Goal: Register for event/course

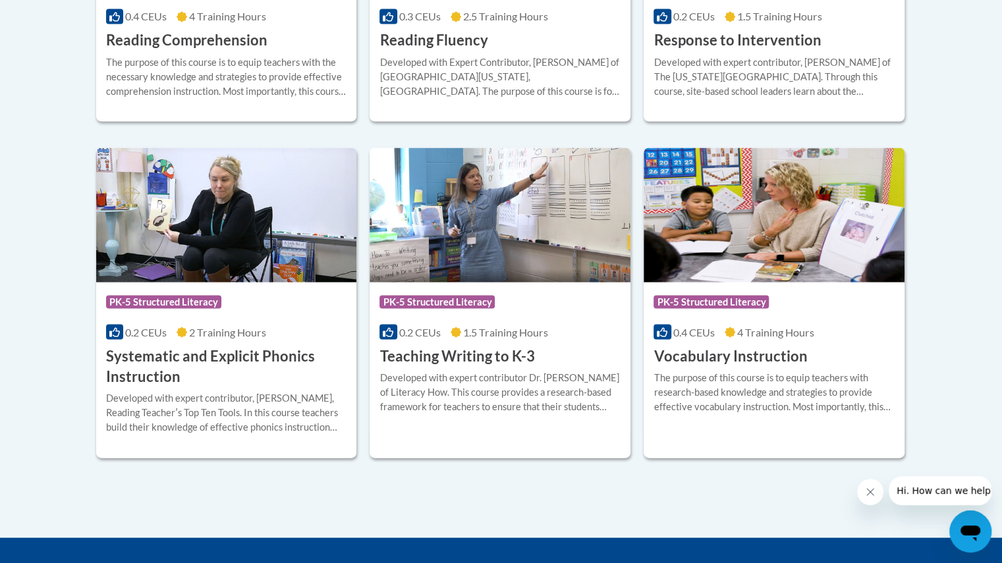
scroll to position [1449, 0]
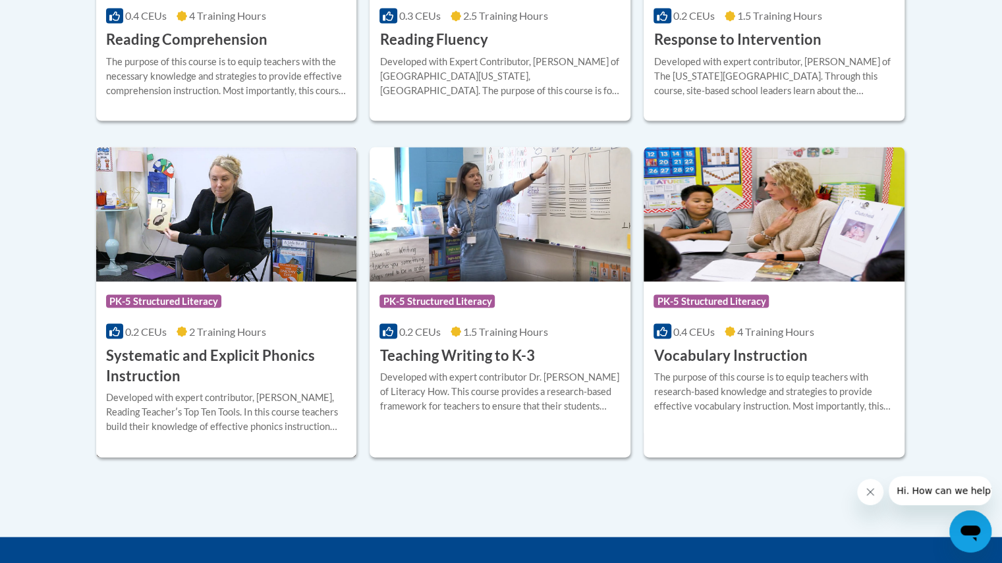
click at [212, 380] on h3 "Systematic and Explicit Phonics Instruction" at bounding box center [226, 365] width 241 height 41
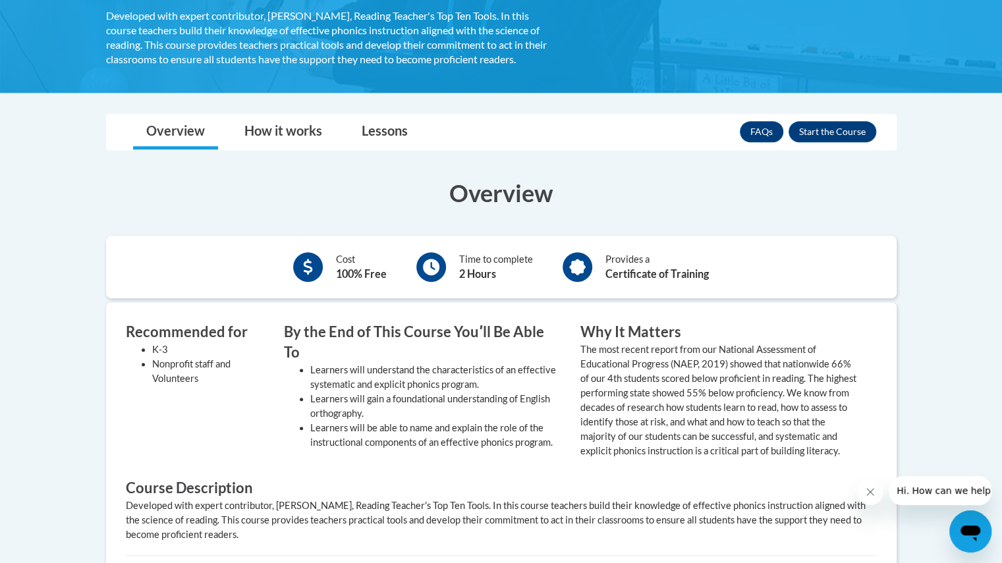
scroll to position [300, 0]
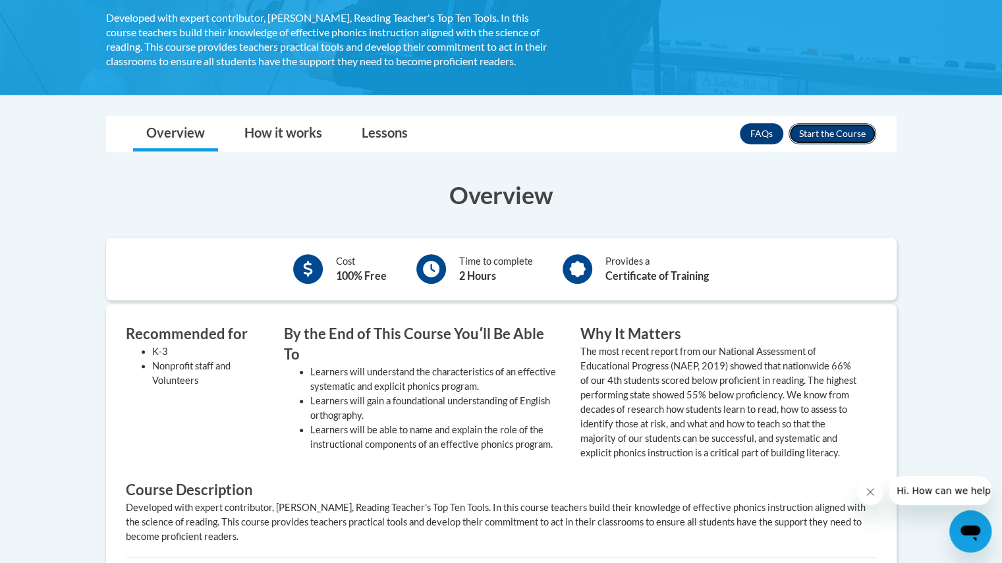
click at [834, 129] on button "Enroll" at bounding box center [833, 133] width 88 height 21
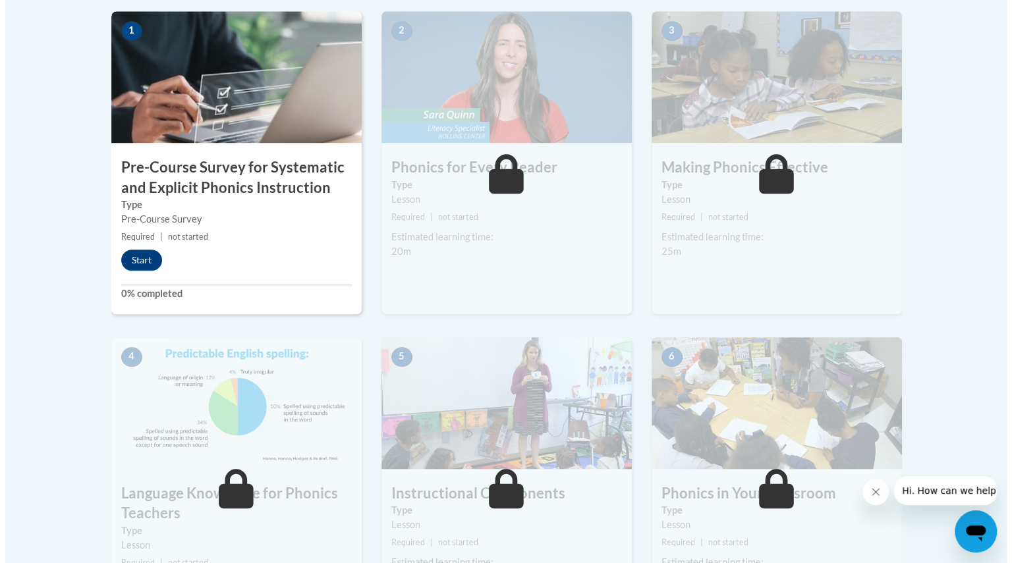
scroll to position [431, 0]
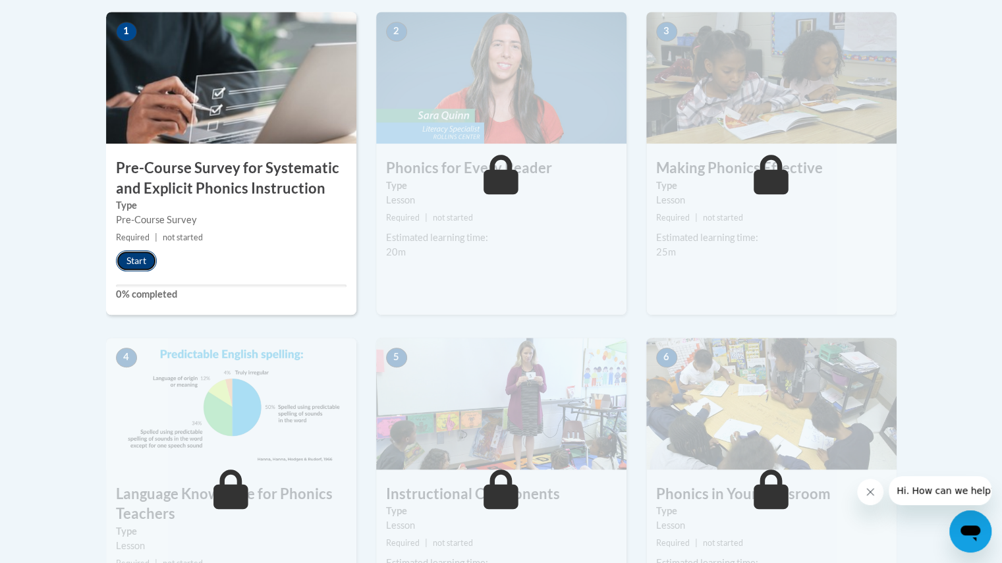
click at [142, 254] on button "Start" at bounding box center [136, 260] width 41 height 21
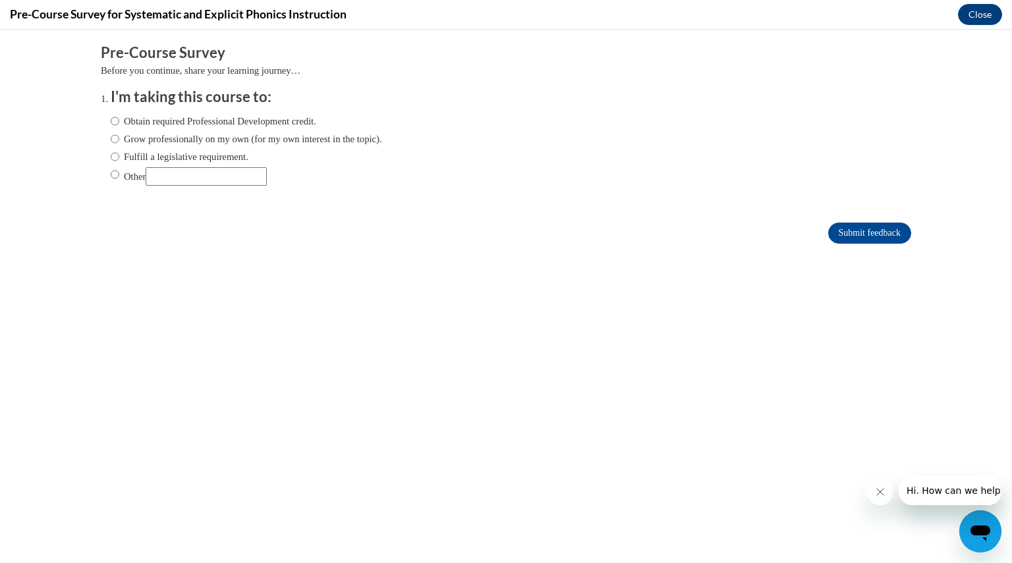
scroll to position [0, 0]
click at [111, 157] on input "Fulfill a legislative requirement." at bounding box center [115, 157] width 9 height 14
radio input "true"
click at [841, 236] on input "Submit feedback" at bounding box center [869, 233] width 83 height 21
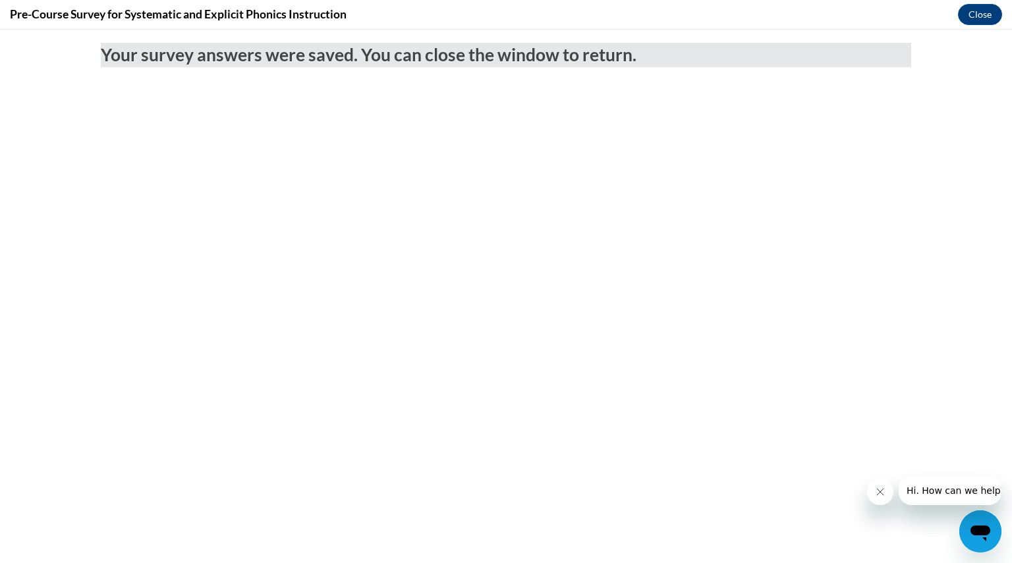
click at [688, 204] on body "Your survey answers were saved. You can close the window to return." at bounding box center [506, 297] width 1012 height 534
click at [982, 11] on button "Close" at bounding box center [980, 14] width 44 height 21
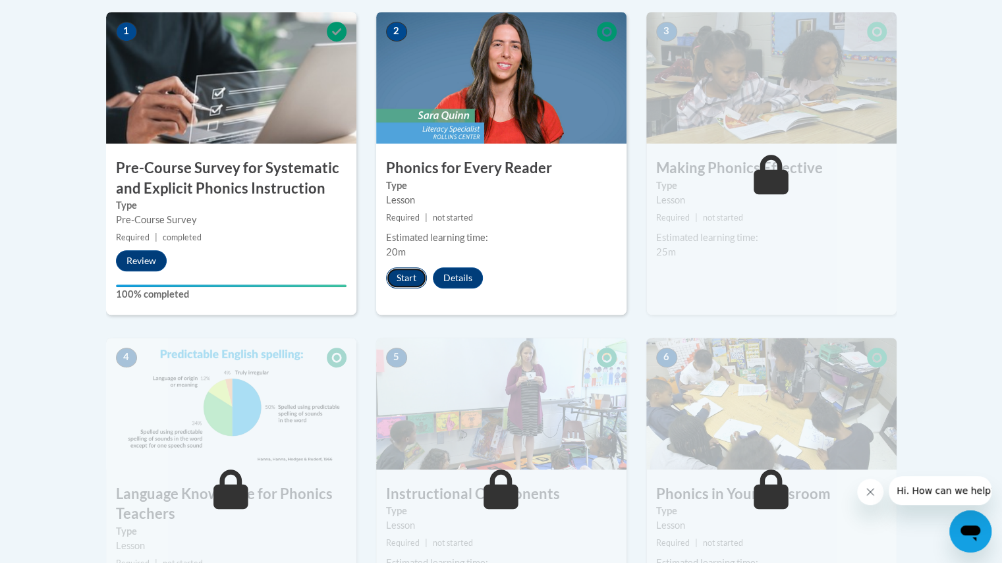
click at [411, 271] on button "Start" at bounding box center [406, 278] width 41 height 21
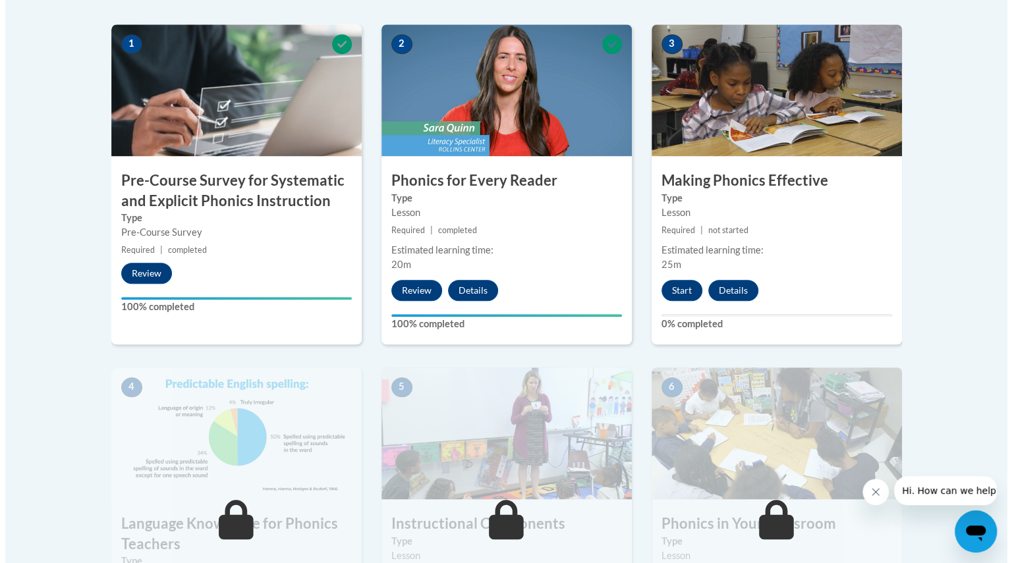
scroll to position [420, 0]
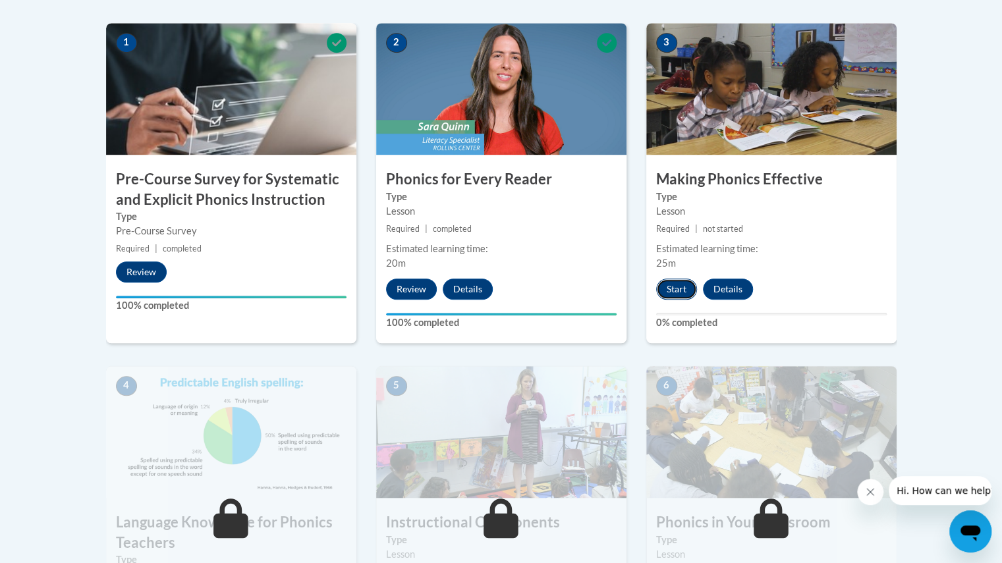
click at [673, 287] on button "Start" at bounding box center [676, 289] width 41 height 21
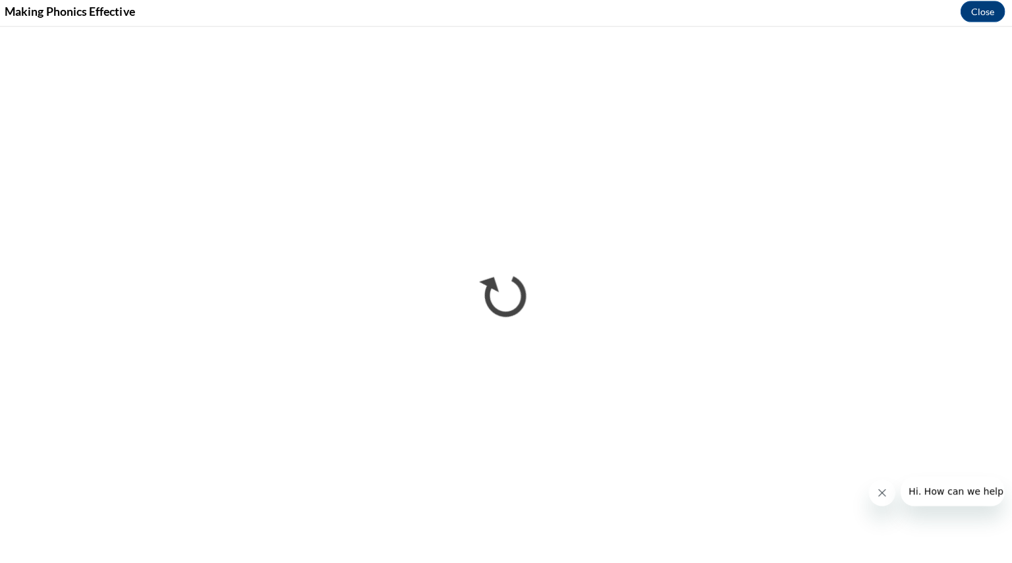
scroll to position [419, 0]
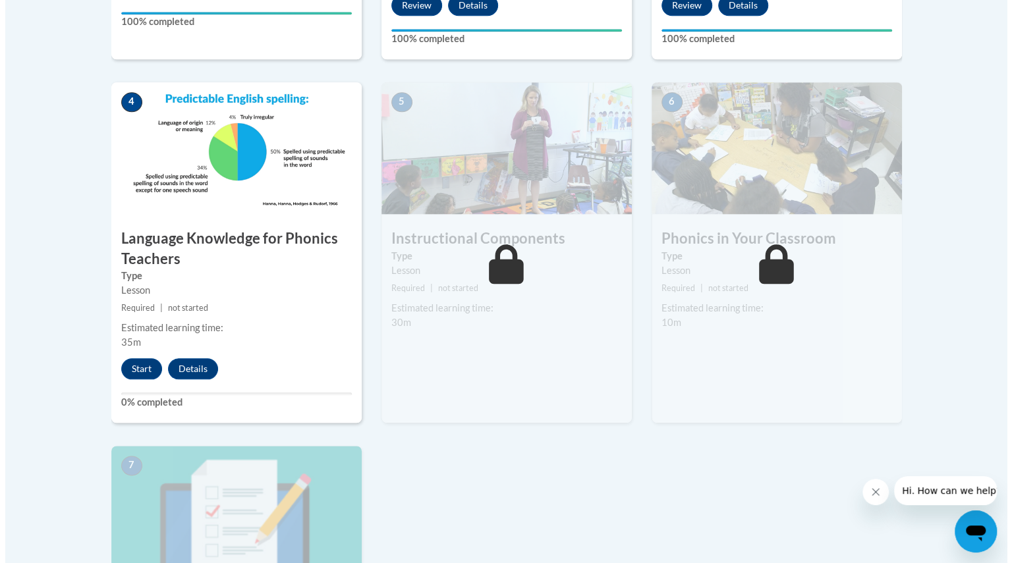
scroll to position [751, 0]
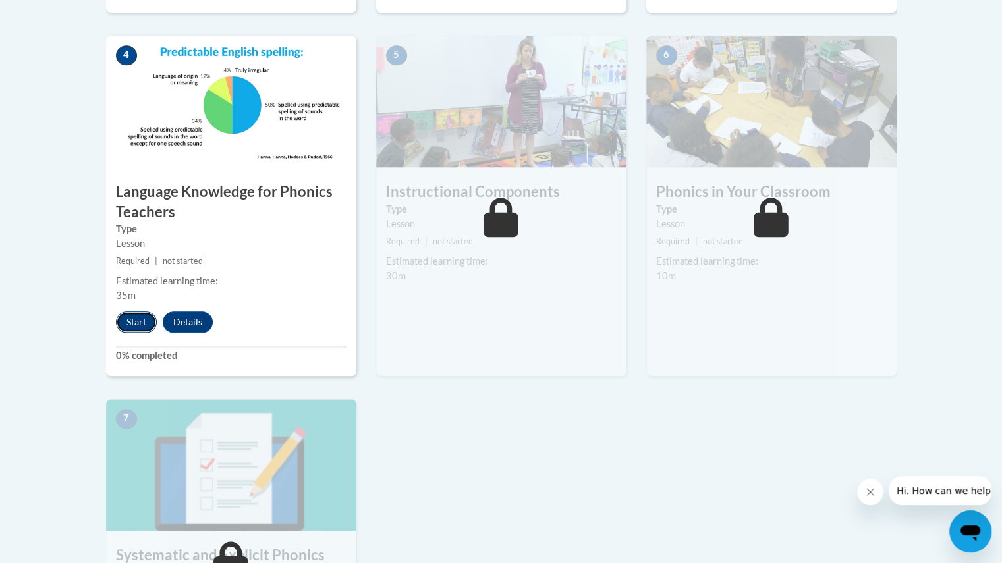
click at [126, 320] on button "Start" at bounding box center [136, 322] width 41 height 21
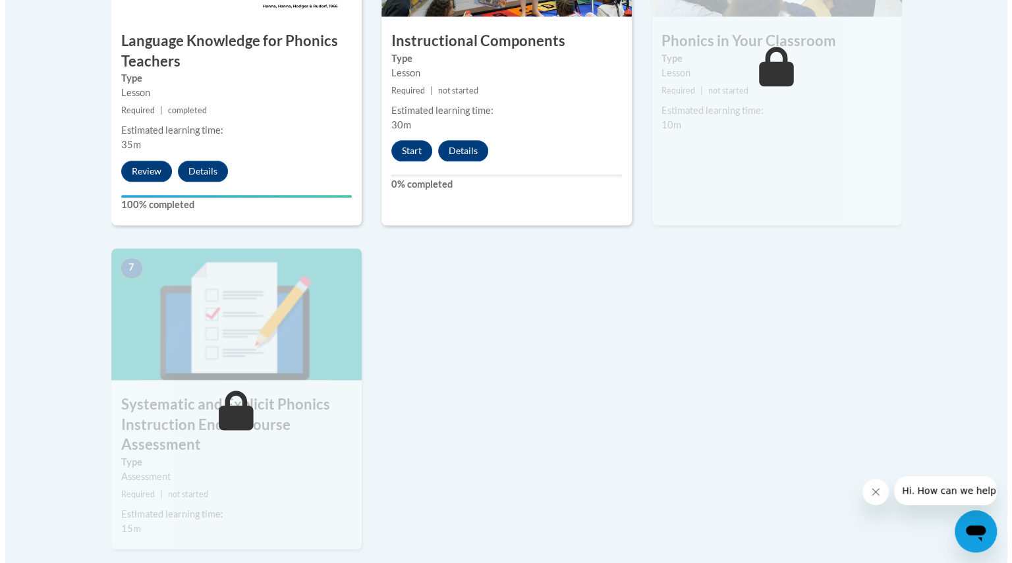
scroll to position [901, 0]
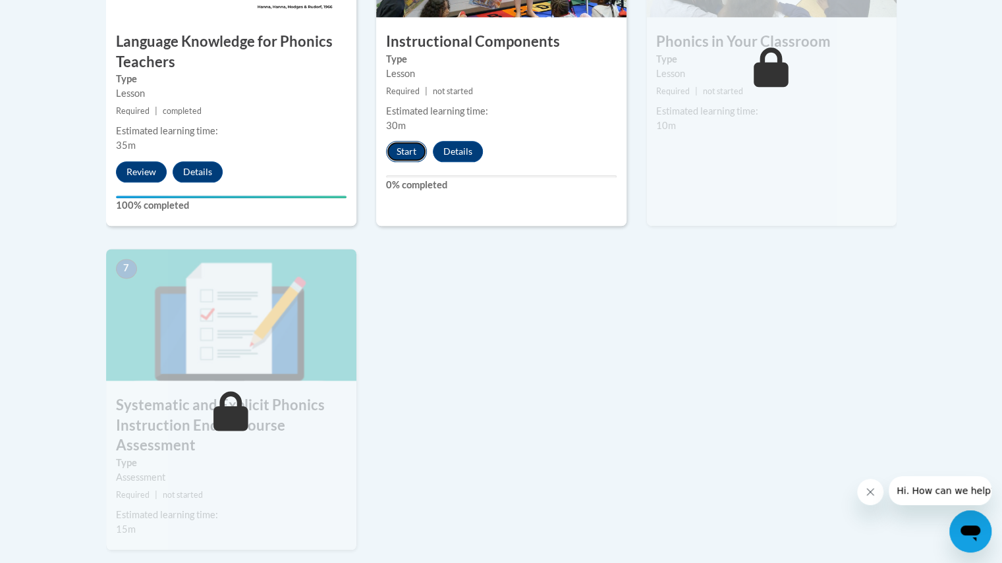
click at [395, 144] on button "Start" at bounding box center [406, 151] width 41 height 21
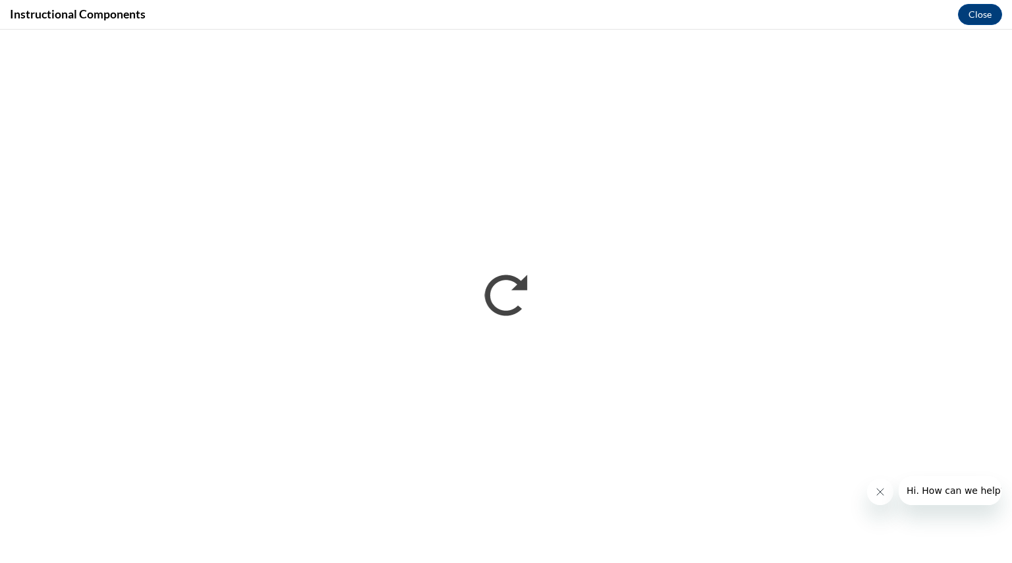
scroll to position [0, 0]
click at [877, 491] on icon "Close message from company" at bounding box center [880, 492] width 11 height 11
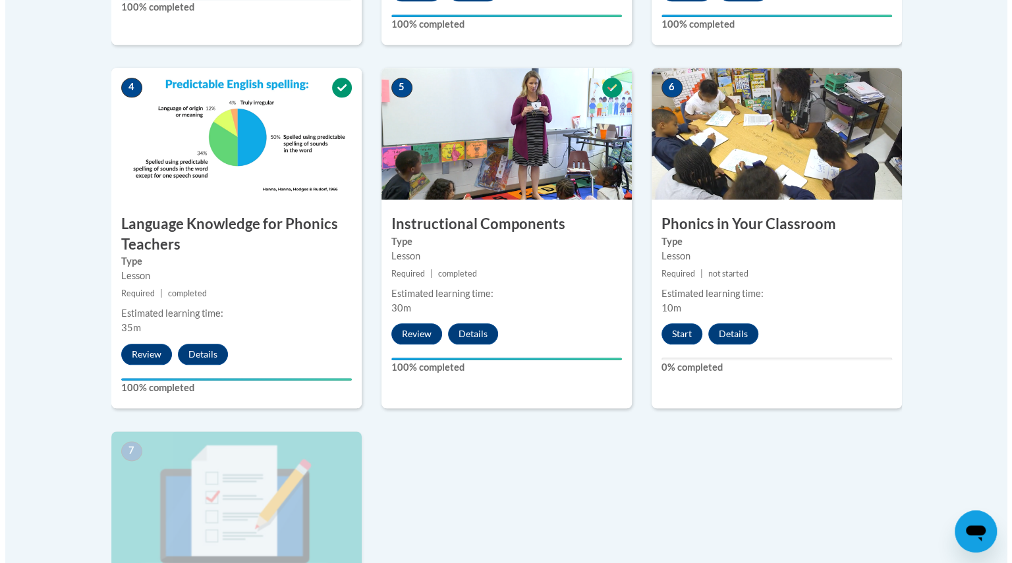
scroll to position [747, 0]
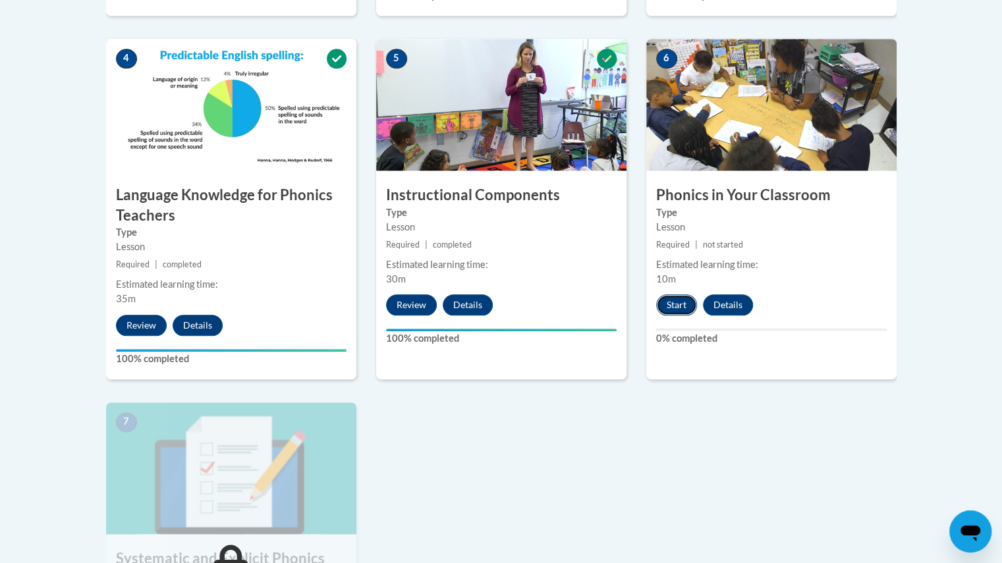
click at [683, 299] on button "Start" at bounding box center [676, 305] width 41 height 21
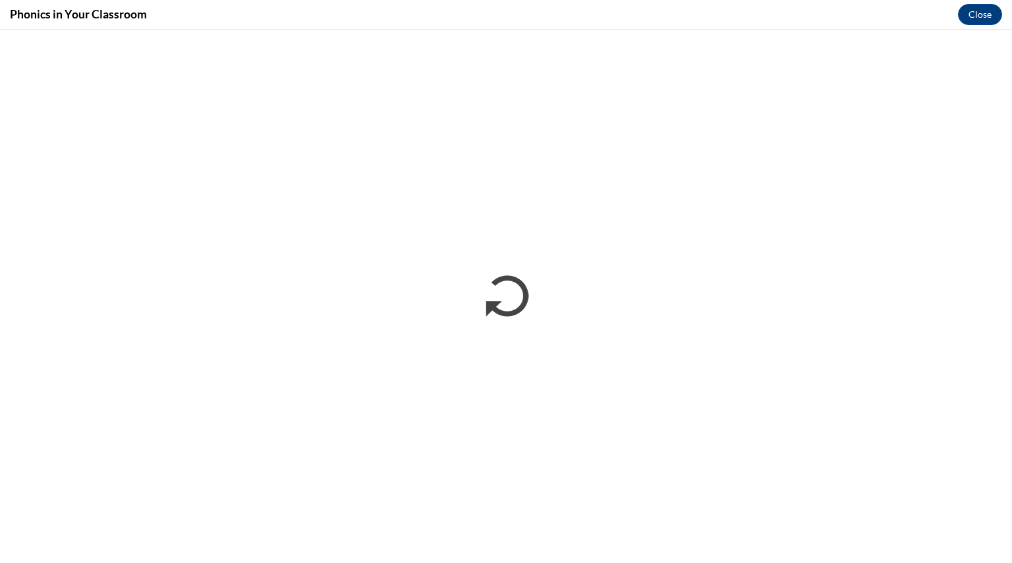
scroll to position [0, 0]
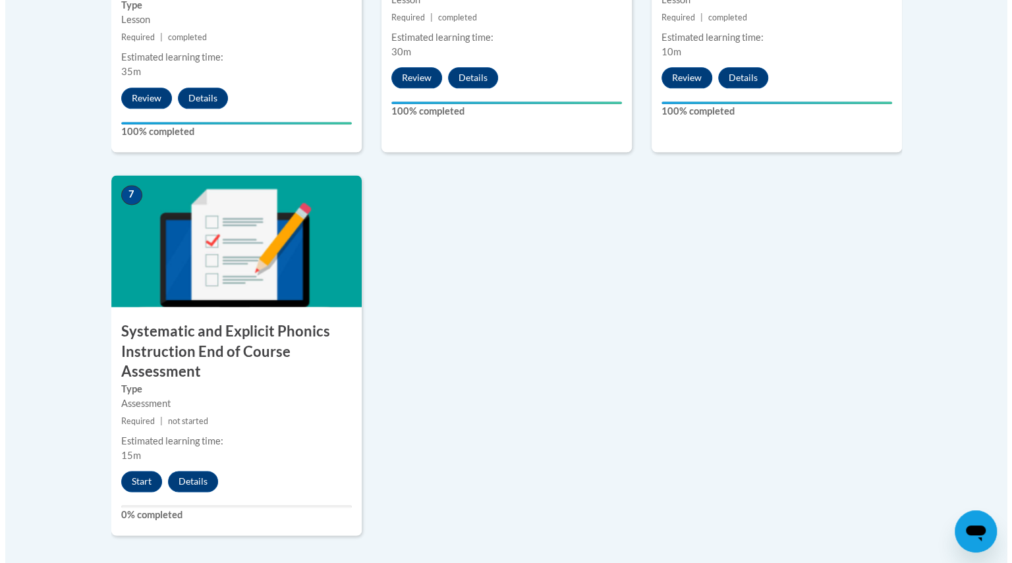
scroll to position [977, 0]
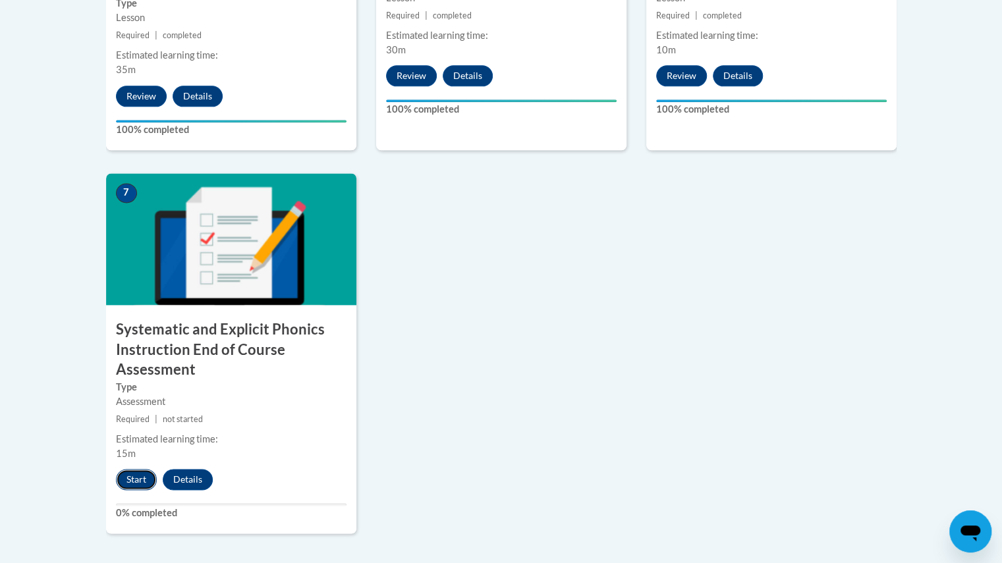
click at [136, 486] on button "Start" at bounding box center [136, 479] width 41 height 21
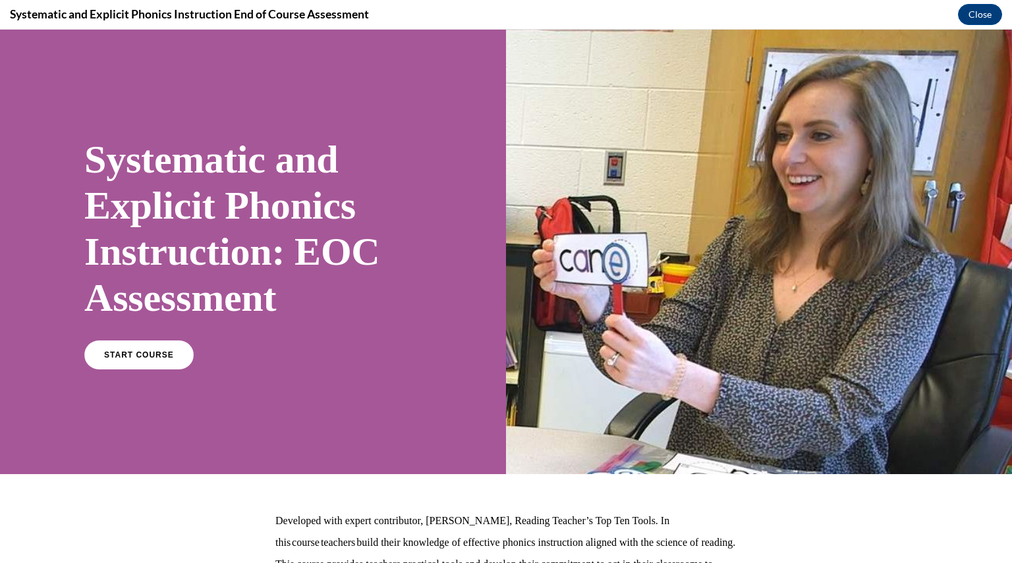
scroll to position [145, 0]
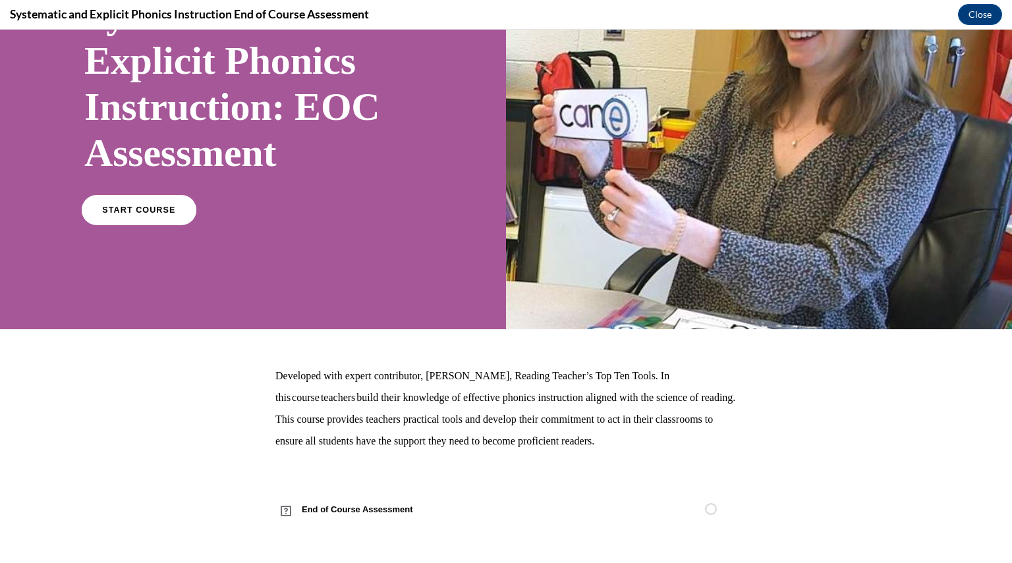
click at [112, 212] on span "START COURSE" at bounding box center [138, 211] width 73 height 10
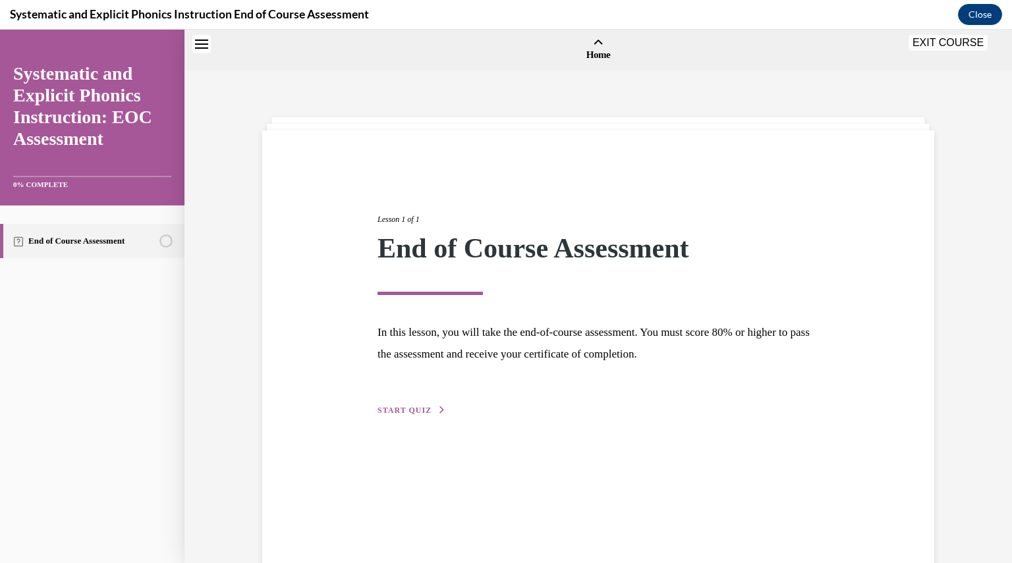
scroll to position [41, 0]
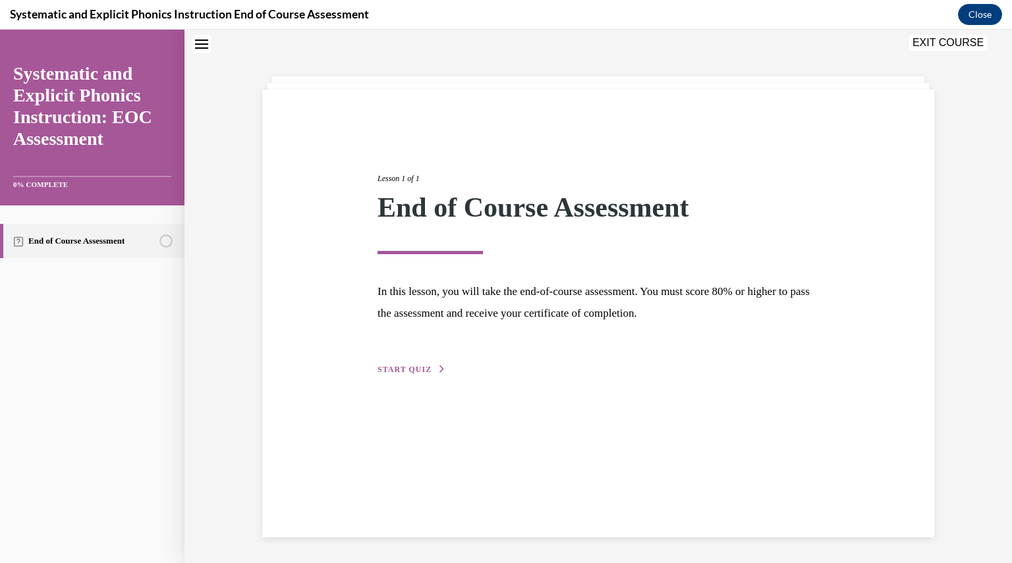
click at [401, 355] on div "Lesson 1 of 1 End of Course Assessment In this lesson, you will take the end-of…" at bounding box center [598, 259] width 461 height 235
click at [402, 375] on button "START QUIZ" at bounding box center [412, 370] width 69 height 12
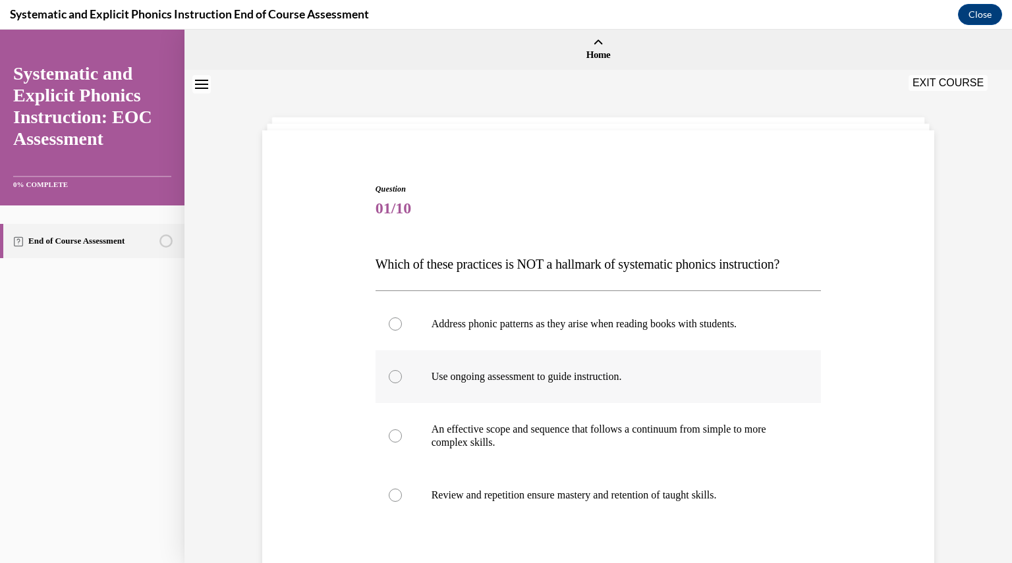
scroll to position [1, 0]
click at [482, 341] on div at bounding box center [599, 323] width 446 height 53
click at [458, 437] on p "An effective scope and sequence that follows a continuum from simple to more co…" at bounding box center [610, 435] width 357 height 26
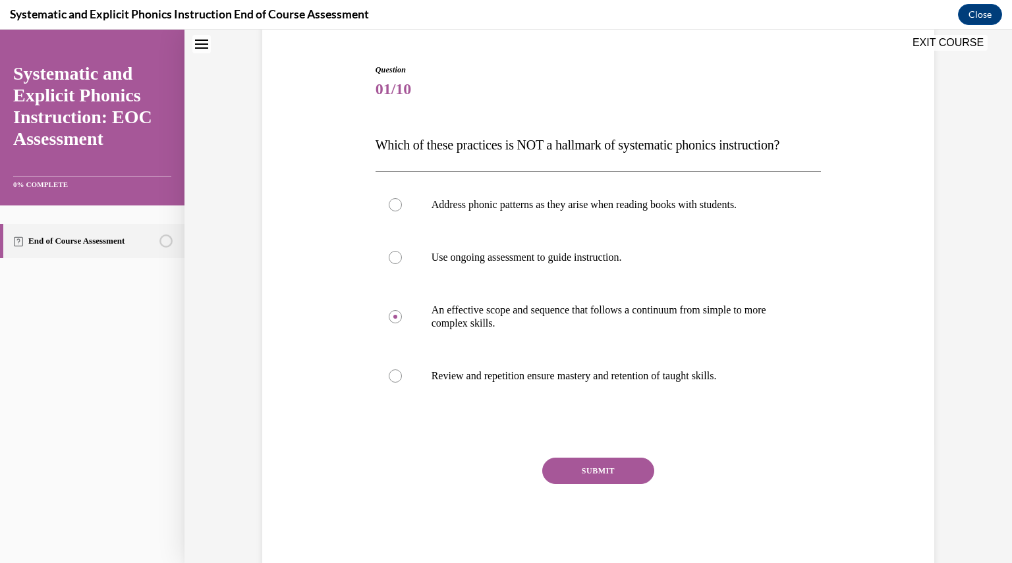
click at [573, 466] on button "SUBMIT" at bounding box center [598, 471] width 112 height 26
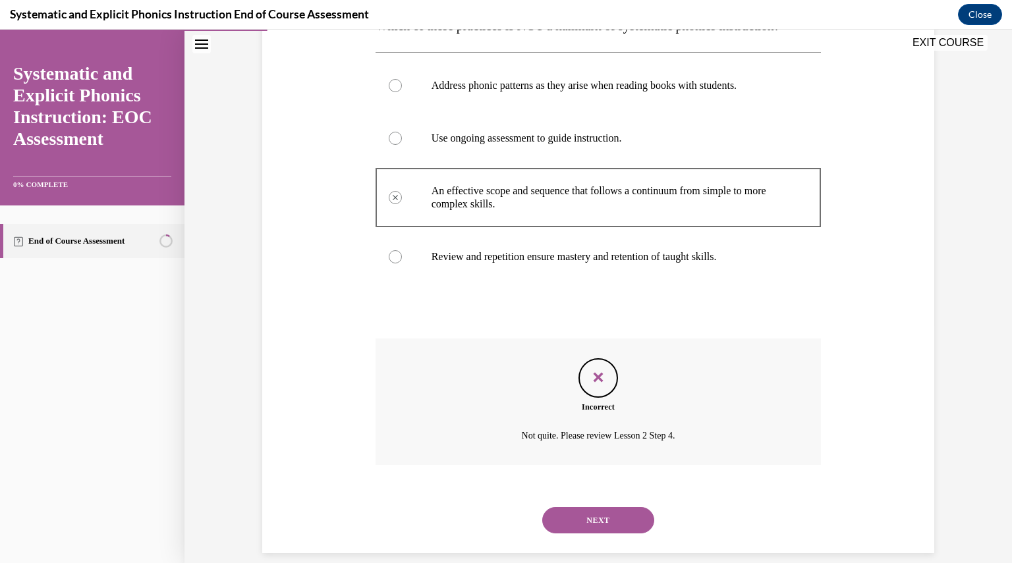
scroll to position [254, 0]
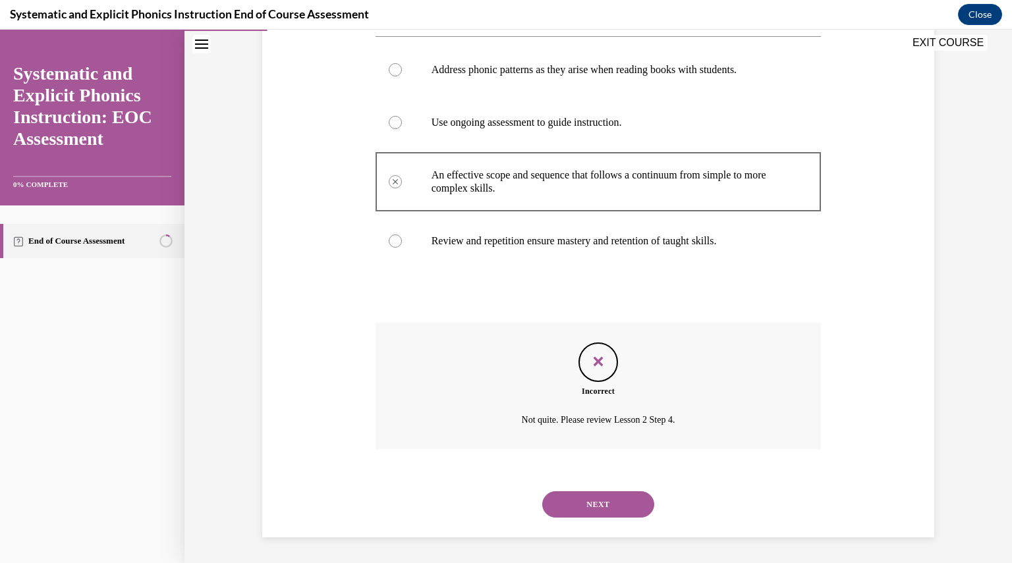
click at [585, 502] on button "NEXT" at bounding box center [598, 505] width 112 height 26
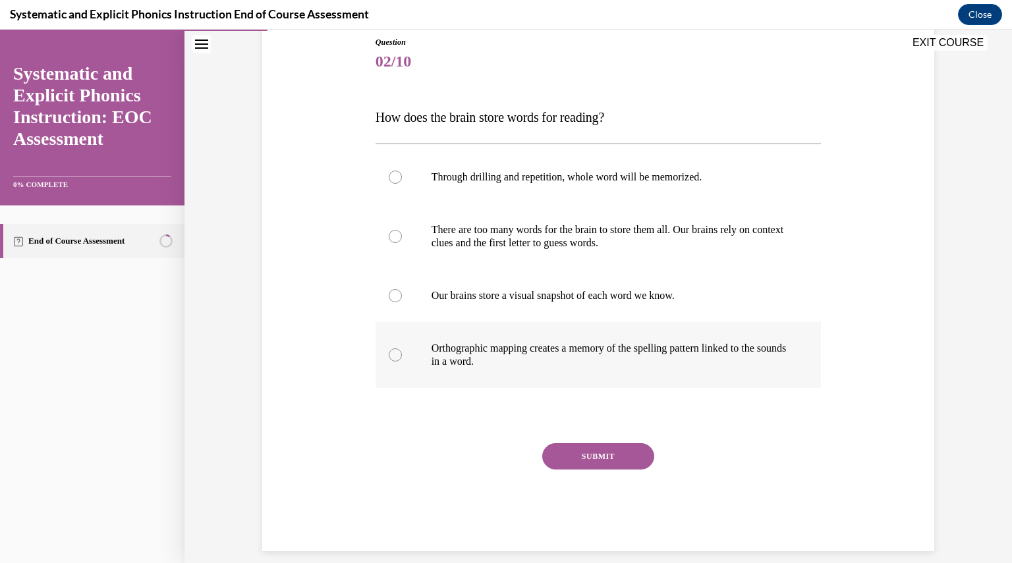
click at [536, 349] on p "Orthographic mapping creates a memory of the spelling pattern linked to the sou…" at bounding box center [610, 355] width 357 height 26
click at [596, 455] on button "SUBMIT" at bounding box center [598, 457] width 112 height 26
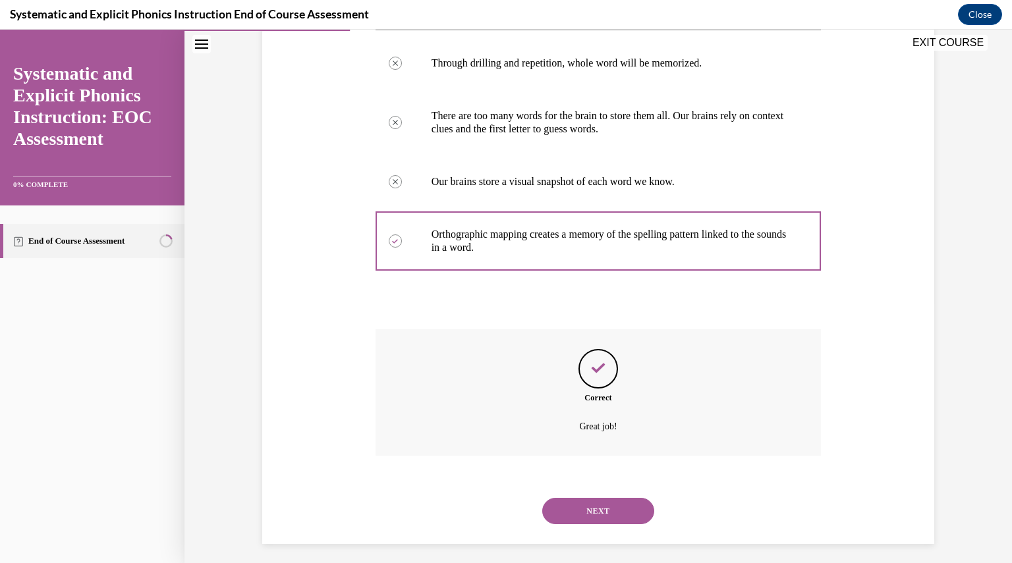
scroll to position [268, 0]
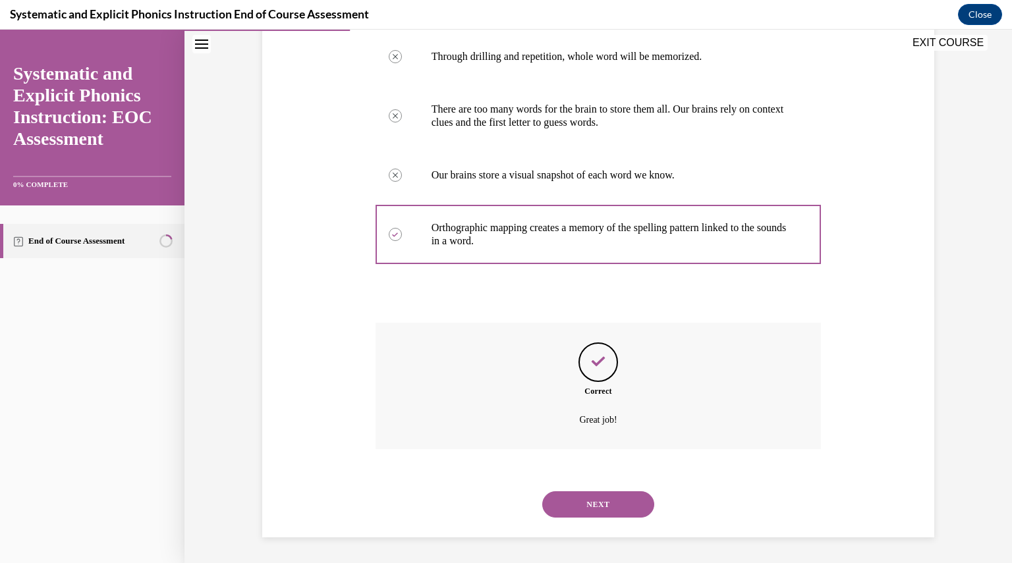
click at [585, 493] on button "NEXT" at bounding box center [598, 505] width 112 height 26
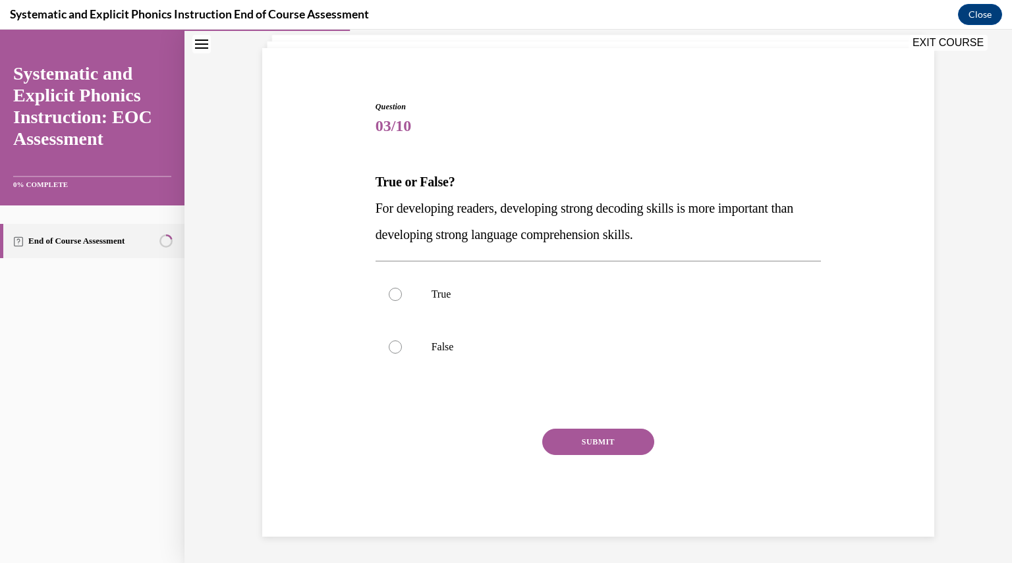
scroll to position [82, 0]
click at [432, 342] on p "False" at bounding box center [610, 347] width 357 height 13
click at [584, 442] on button "SUBMIT" at bounding box center [598, 443] width 112 height 26
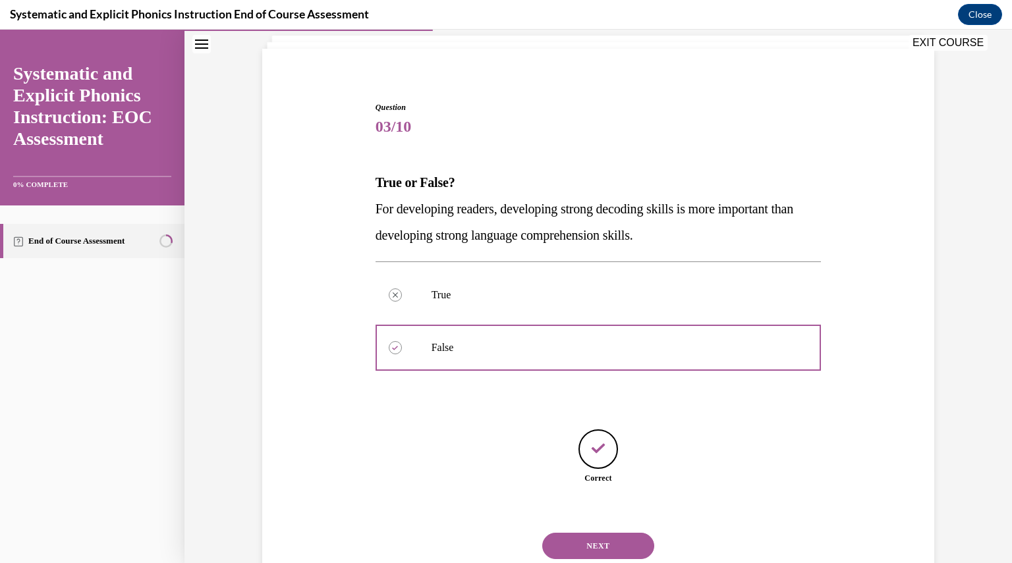
scroll to position [123, 0]
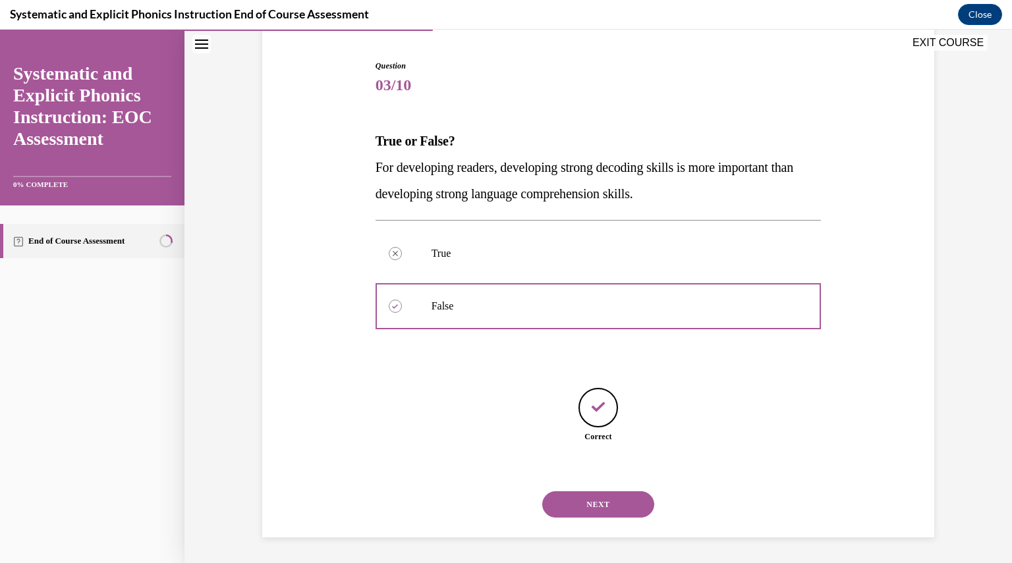
click at [584, 499] on button "NEXT" at bounding box center [598, 505] width 112 height 26
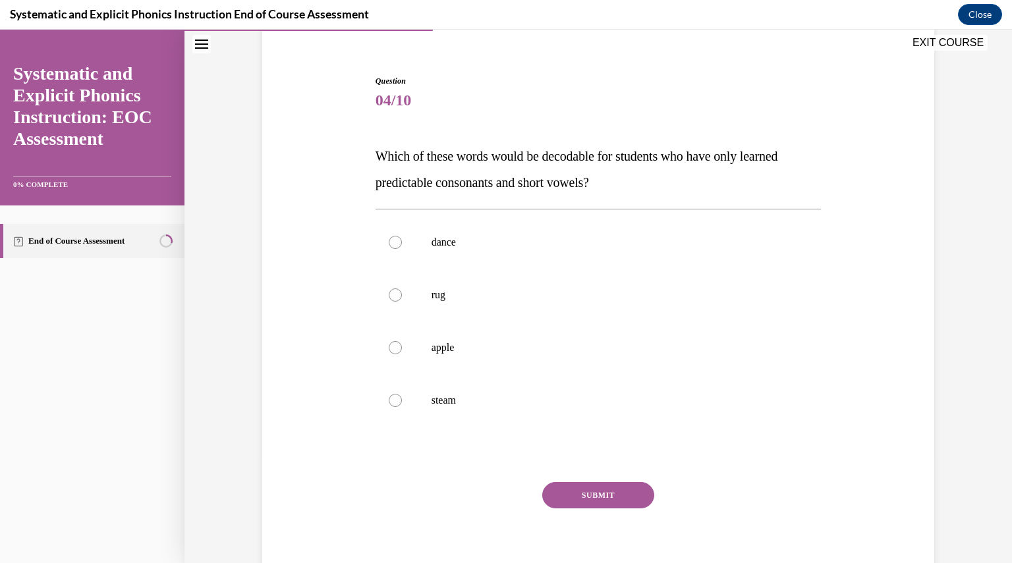
scroll to position [109, 0]
click at [434, 297] on p "rug" at bounding box center [610, 293] width 357 height 13
click at [564, 488] on button "SUBMIT" at bounding box center [598, 494] width 112 height 26
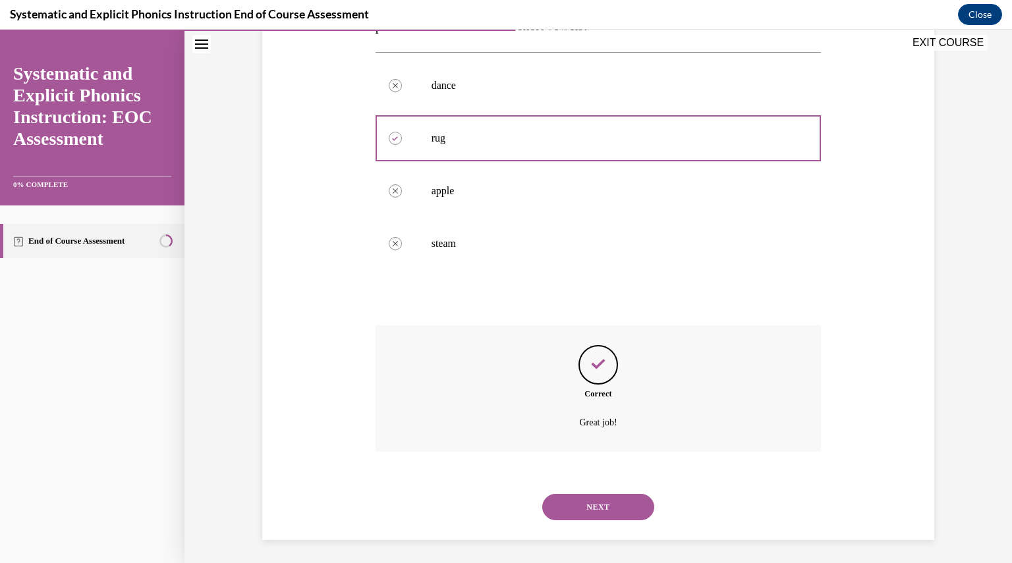
scroll to position [268, 0]
click at [572, 496] on button "NEXT" at bounding box center [598, 505] width 112 height 26
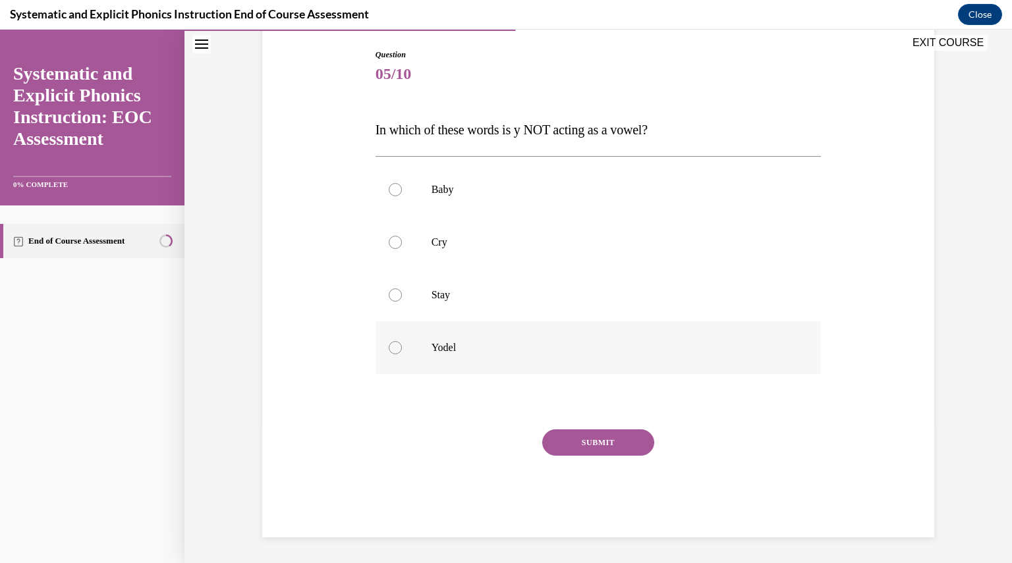
click at [606, 346] on p "Yodel" at bounding box center [610, 347] width 357 height 13
click at [580, 440] on button "SUBMIT" at bounding box center [598, 443] width 112 height 26
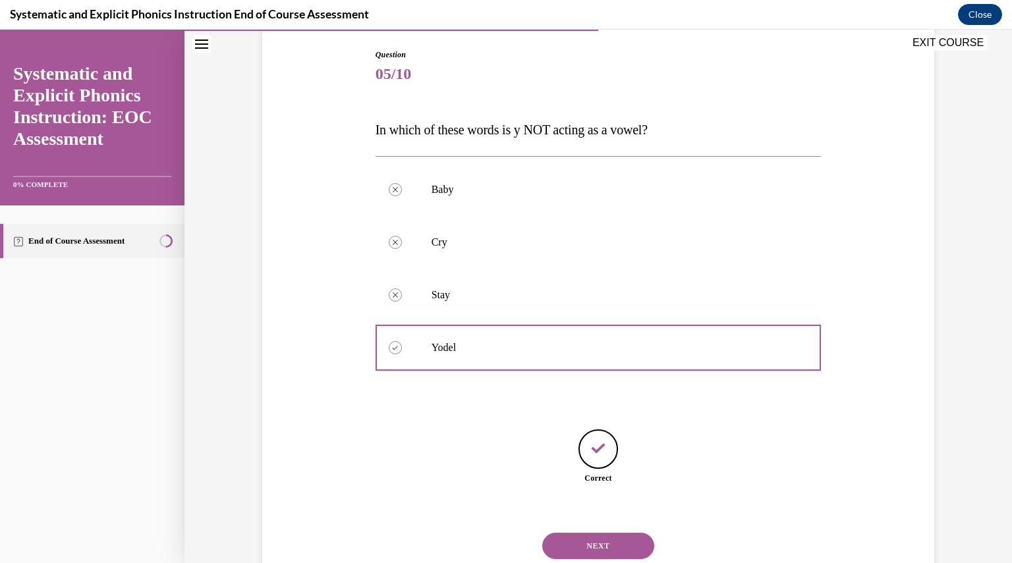
scroll to position [176, 0]
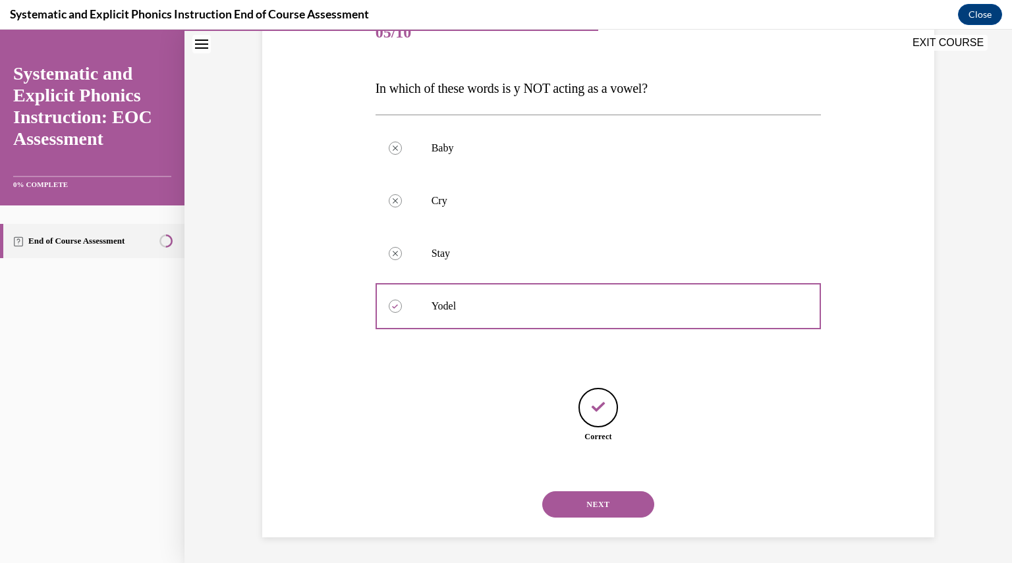
click at [594, 498] on button "NEXT" at bounding box center [598, 505] width 112 height 26
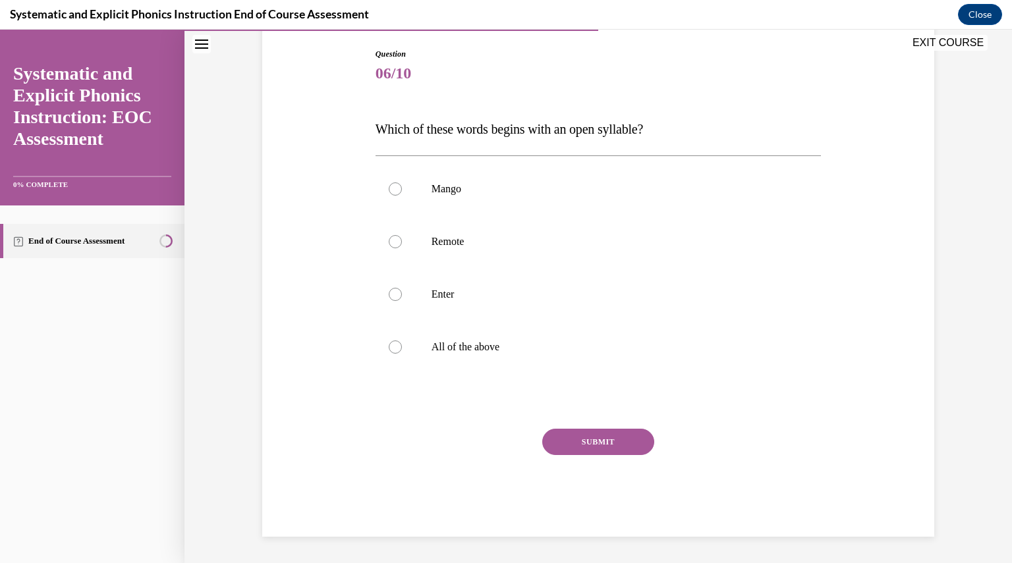
scroll to position [134, 0]
click at [512, 255] on div at bounding box center [599, 242] width 446 height 53
click at [582, 441] on button "SUBMIT" at bounding box center [598, 443] width 112 height 26
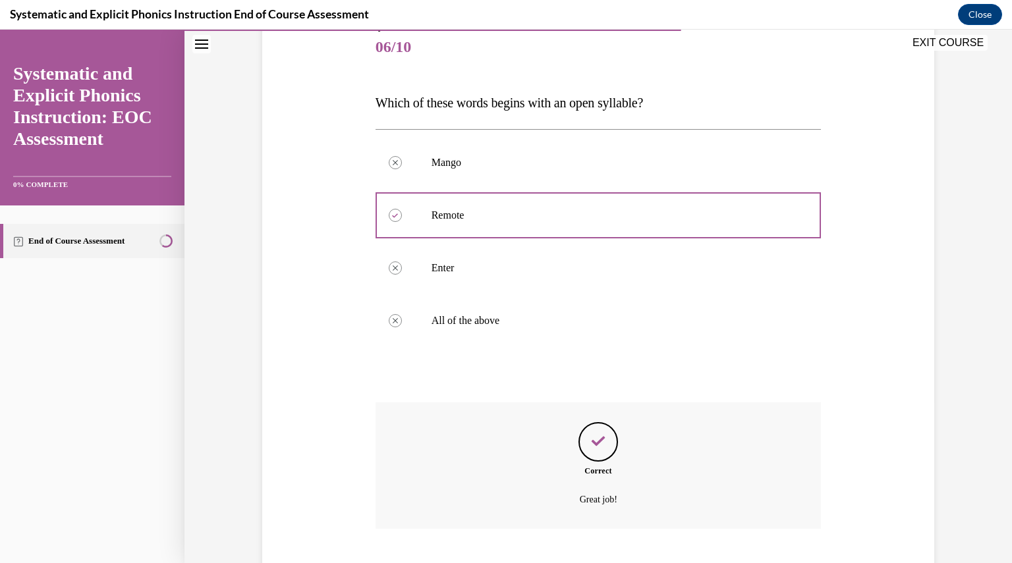
scroll to position [241, 0]
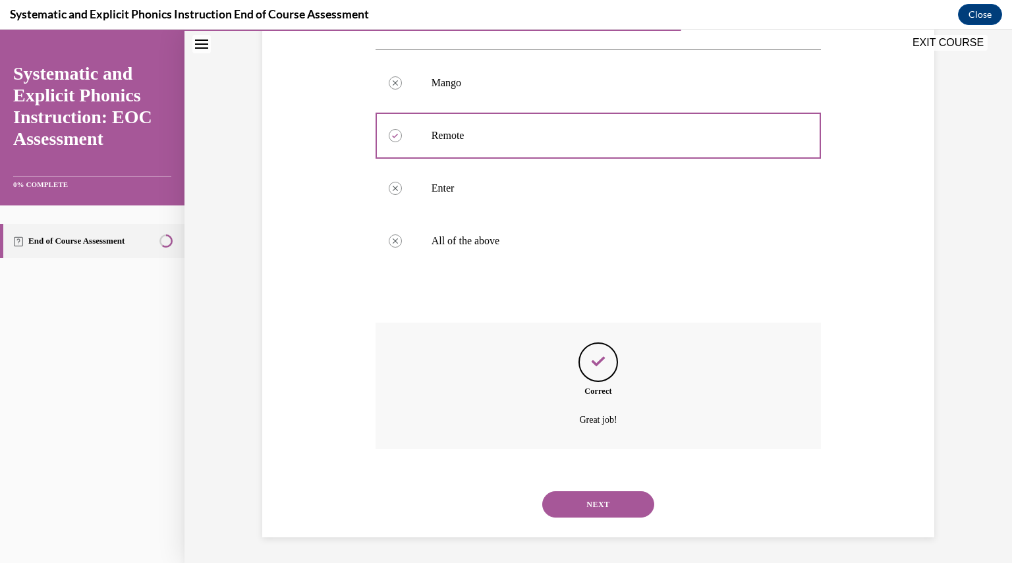
click at [589, 501] on button "NEXT" at bounding box center [598, 505] width 112 height 26
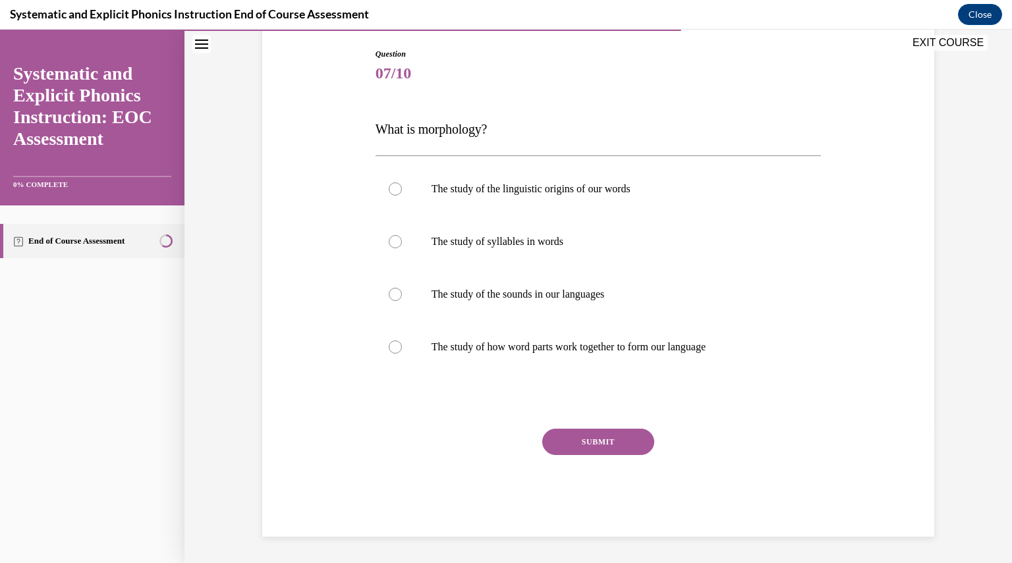
scroll to position [134, 0]
click at [589, 501] on div "SUBMIT NEXT" at bounding box center [599, 484] width 446 height 108
click at [649, 341] on p "The study of how word parts work together to form our language" at bounding box center [610, 347] width 357 height 13
click at [620, 441] on button "SUBMIT" at bounding box center [598, 443] width 112 height 26
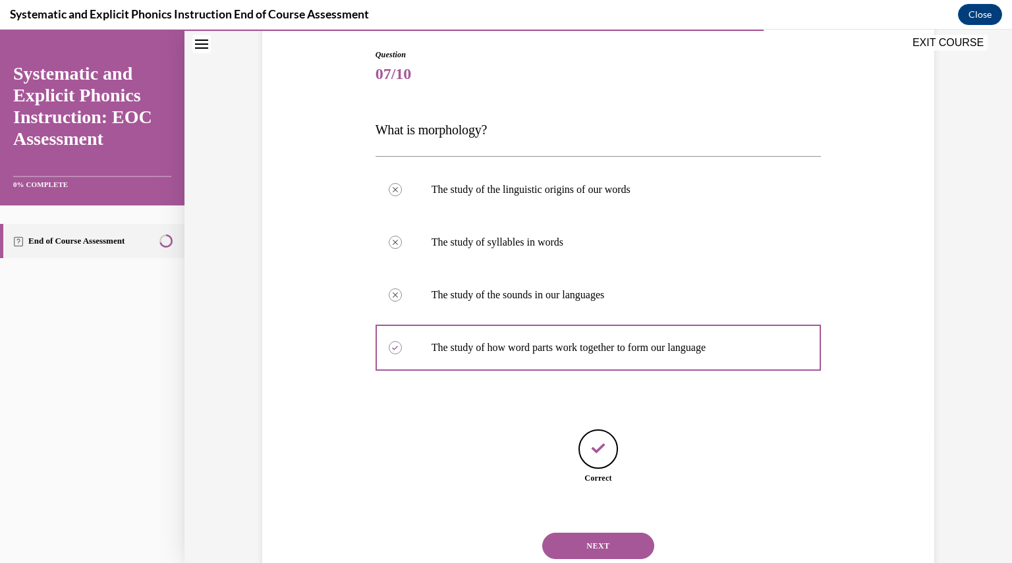
scroll to position [176, 0]
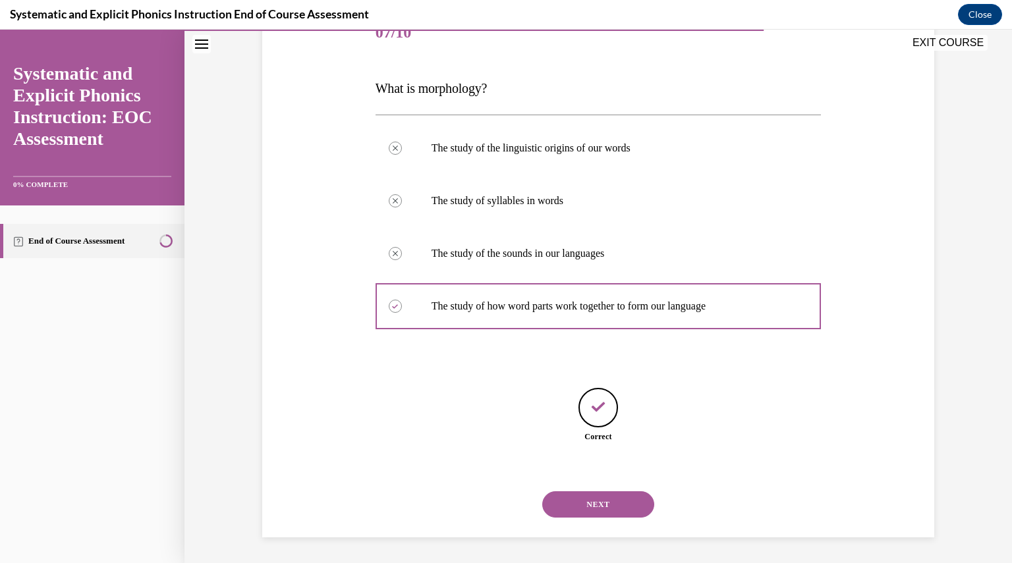
click at [600, 503] on button "NEXT" at bounding box center [598, 505] width 112 height 26
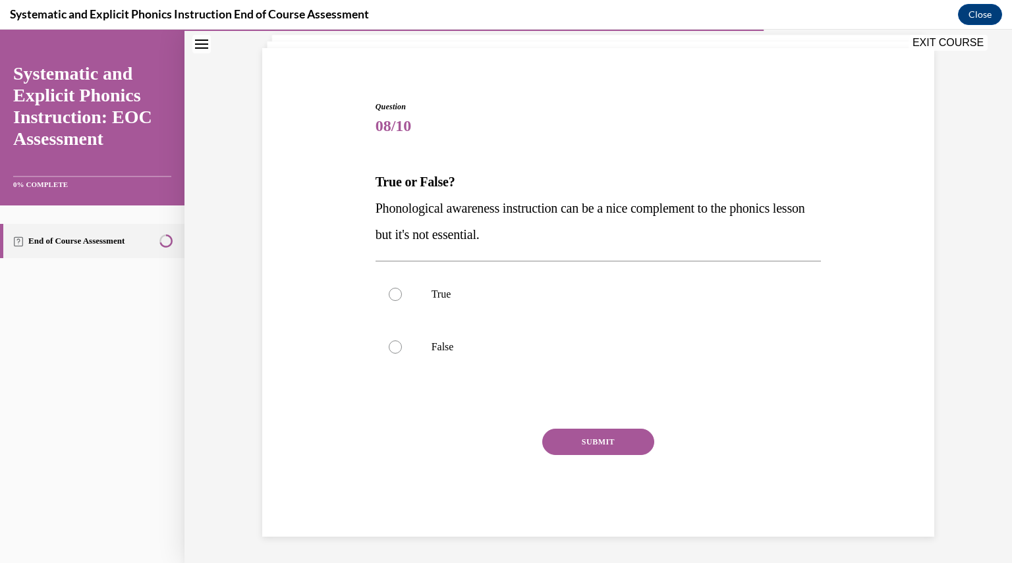
scroll to position [82, 0]
click at [451, 330] on div at bounding box center [599, 348] width 446 height 53
click at [598, 451] on button "SUBMIT" at bounding box center [598, 443] width 112 height 26
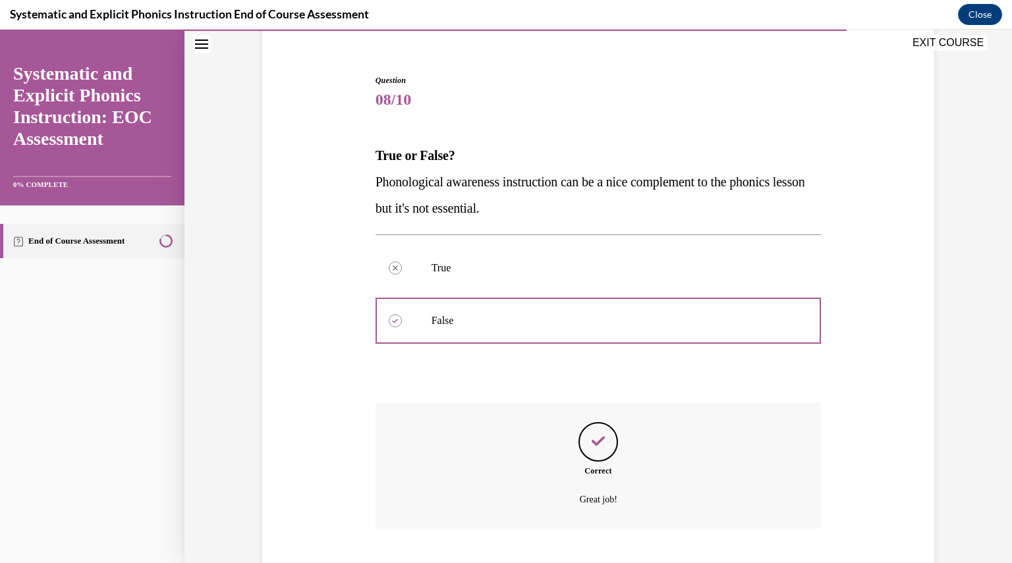
scroll to position [188, 0]
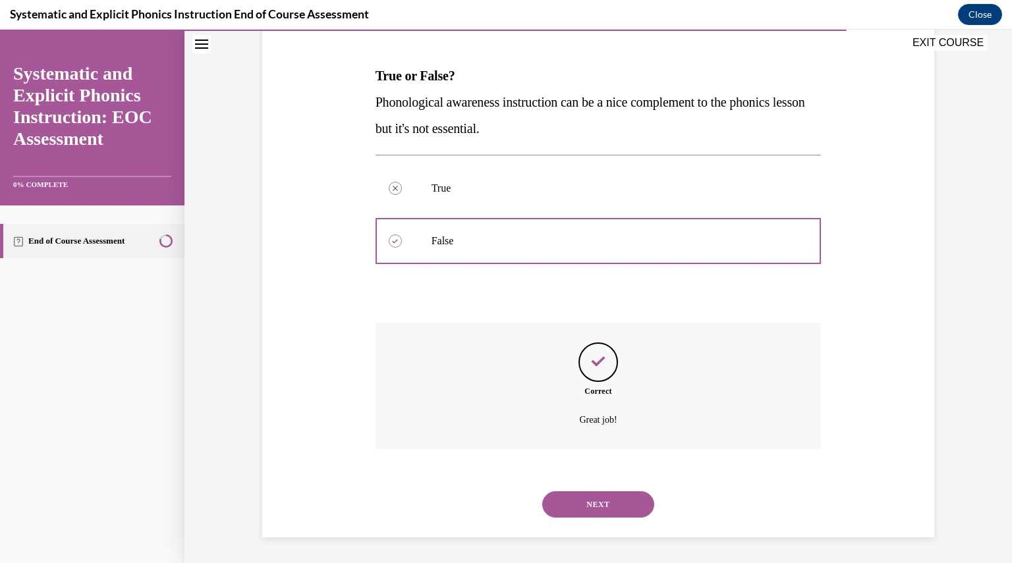
click at [593, 498] on button "NEXT" at bounding box center [598, 505] width 112 height 26
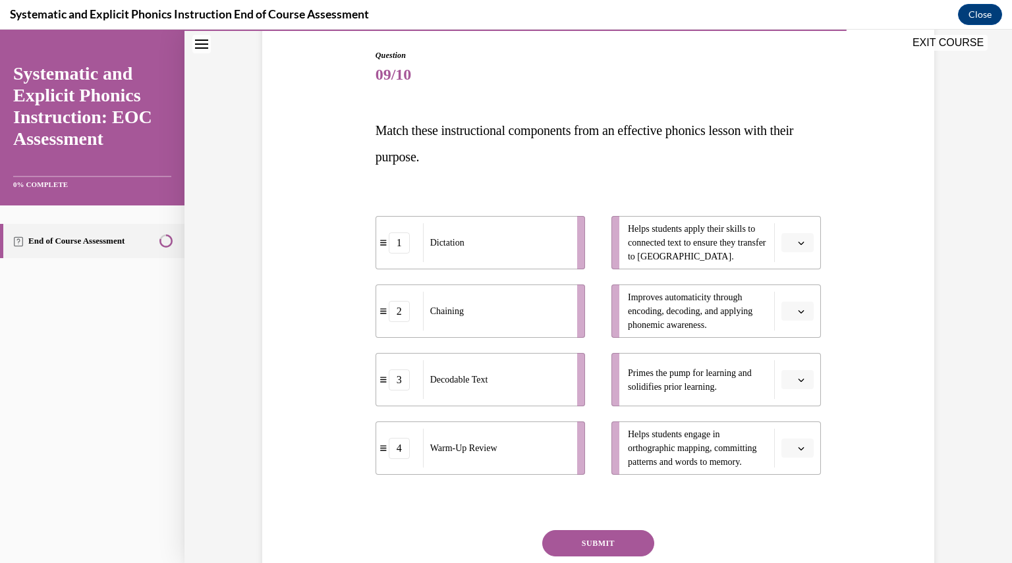
scroll to position [133, 0]
click at [803, 484] on div "Question 09/10 Match these instructional components from an effective phonics l…" at bounding box center [599, 344] width 446 height 589
click at [798, 378] on icon "button" at bounding box center [801, 381] width 7 height 7
click at [790, 507] on div "4" at bounding box center [791, 515] width 32 height 26
click at [797, 242] on span "button" at bounding box center [801, 243] width 9 height 9
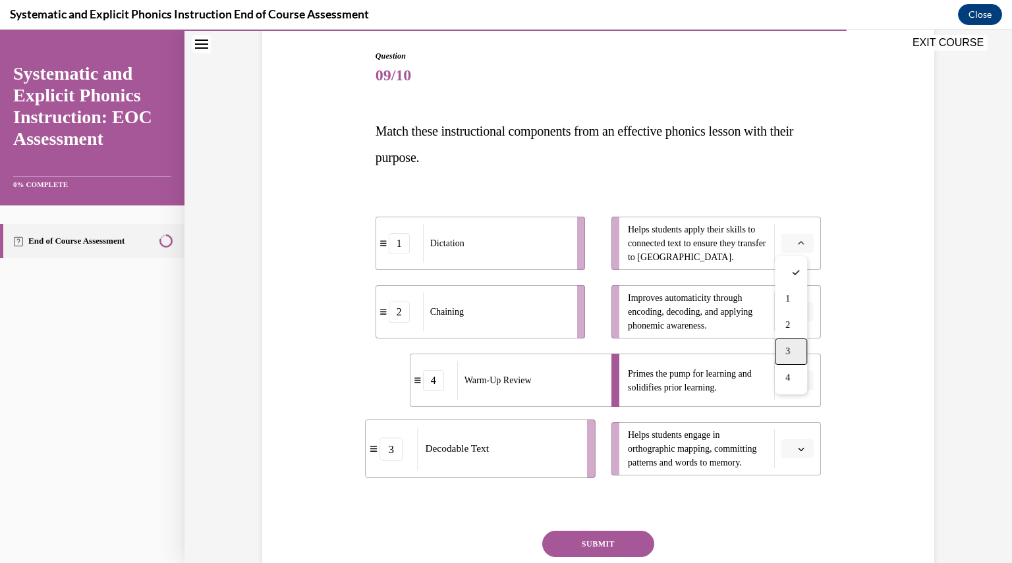
click at [795, 350] on div "3" at bounding box center [791, 352] width 32 height 26
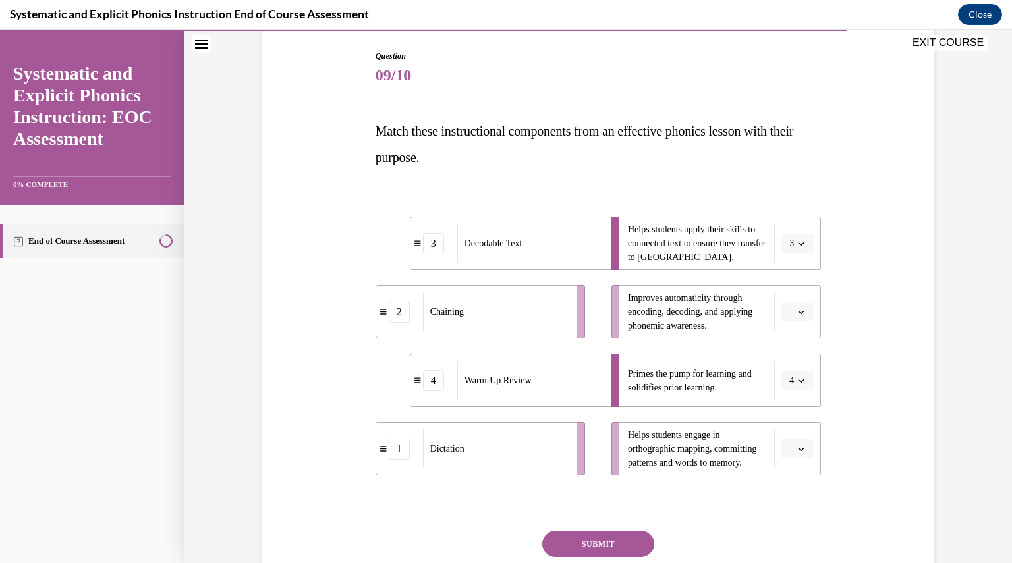
click at [790, 312] on span "Please select an option" at bounding box center [792, 312] width 5 height 13
click at [788, 366] on span "1" at bounding box center [788, 367] width 5 height 11
click at [797, 445] on span "button" at bounding box center [801, 449] width 9 height 9
click at [790, 370] on span "2" at bounding box center [788, 367] width 5 height 11
click at [643, 541] on button "SUBMIT" at bounding box center [598, 544] width 112 height 26
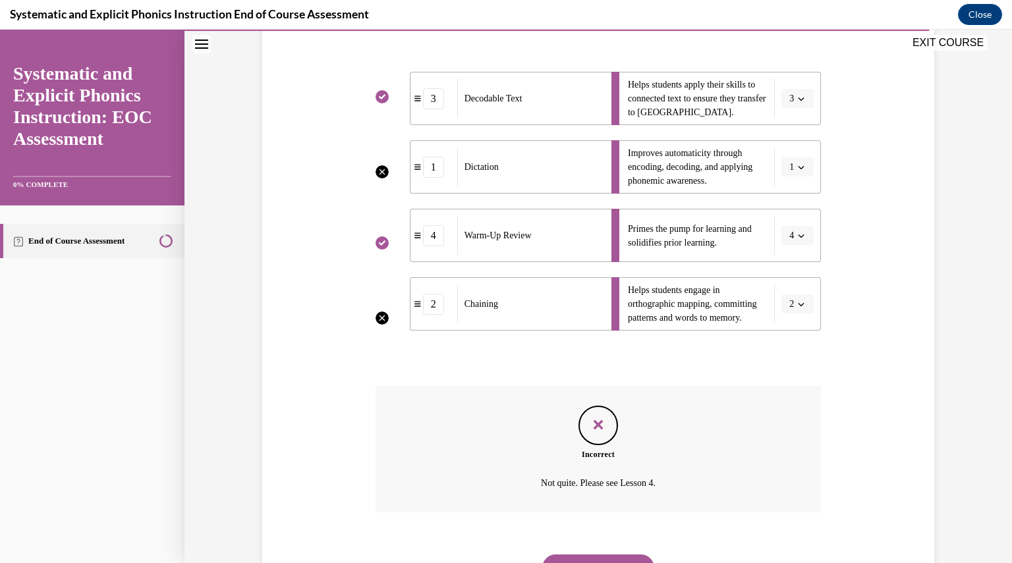
scroll to position [341, 0]
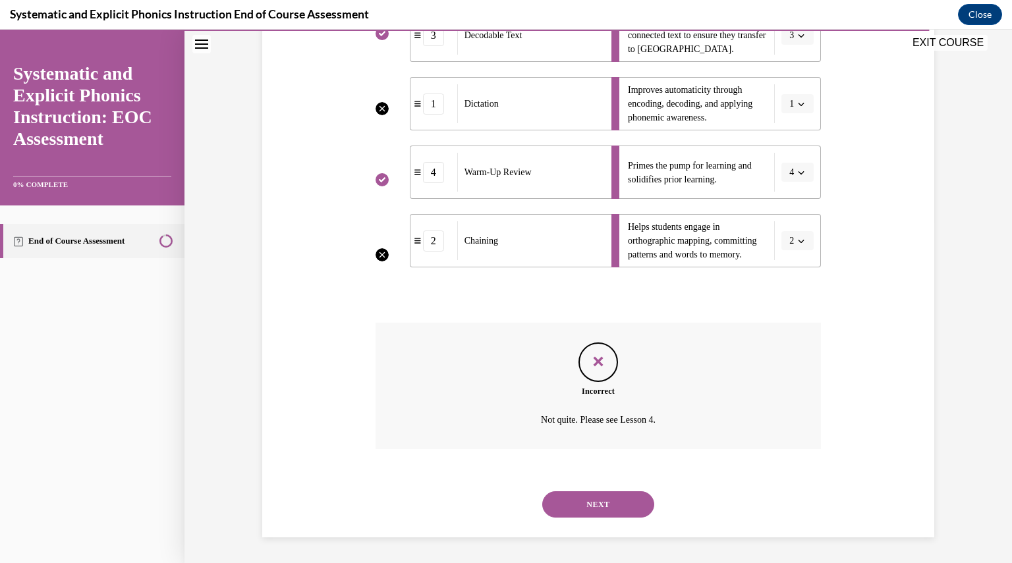
click at [620, 508] on button "NEXT" at bounding box center [598, 505] width 112 height 26
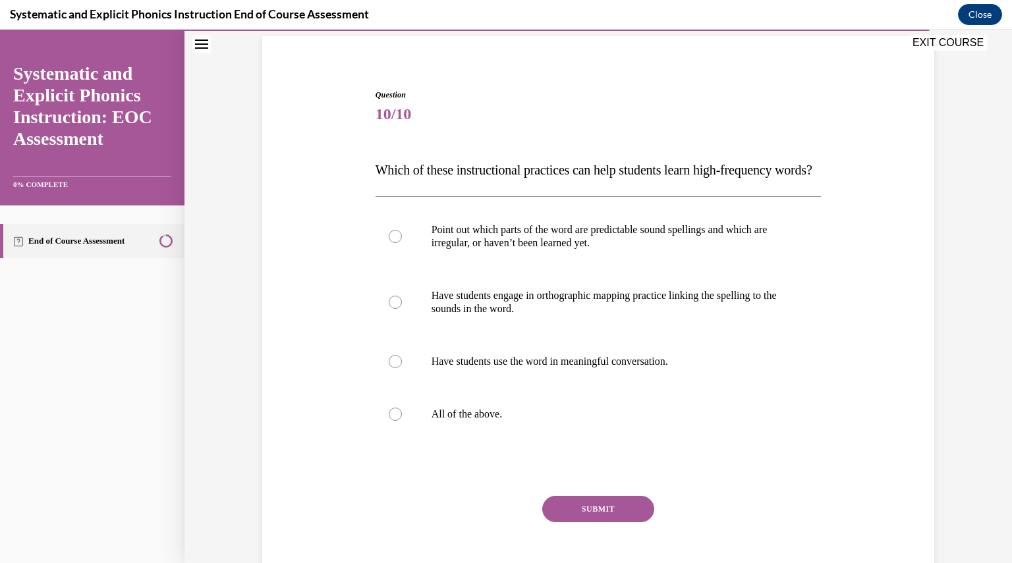
scroll to position [97, 0]
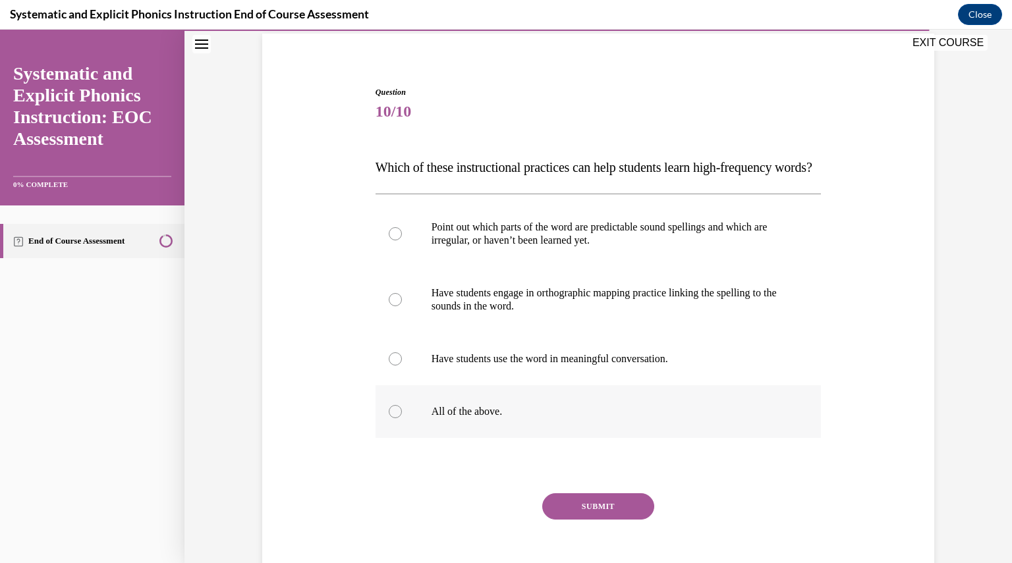
click at [469, 418] on p "All of the above." at bounding box center [610, 411] width 357 height 13
click at [571, 546] on div "SUBMIT" at bounding box center [599, 527] width 446 height 66
click at [581, 520] on button "SUBMIT" at bounding box center [598, 507] width 112 height 26
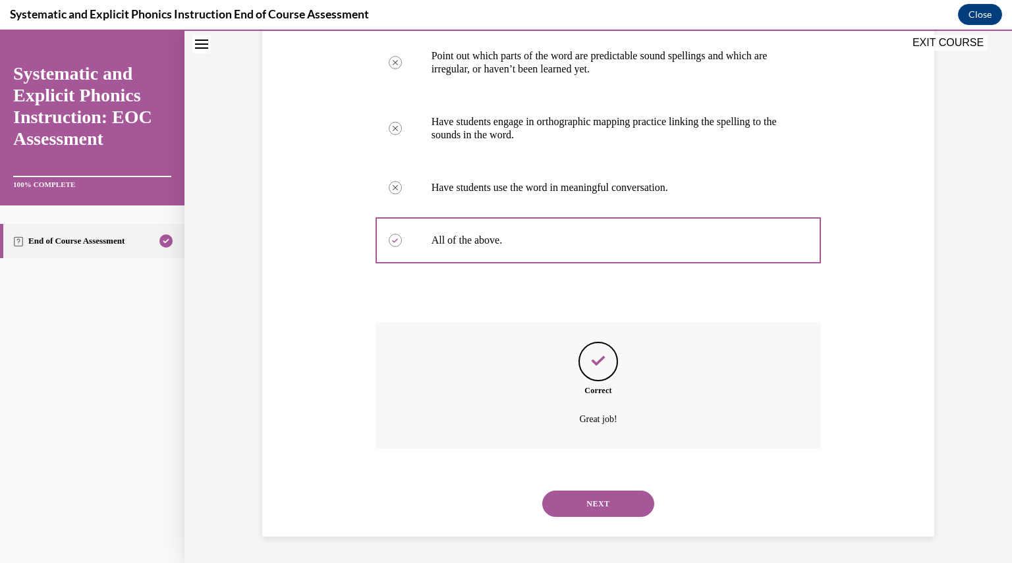
scroll to position [294, 0]
click at [592, 499] on button "NEXT" at bounding box center [598, 504] width 112 height 26
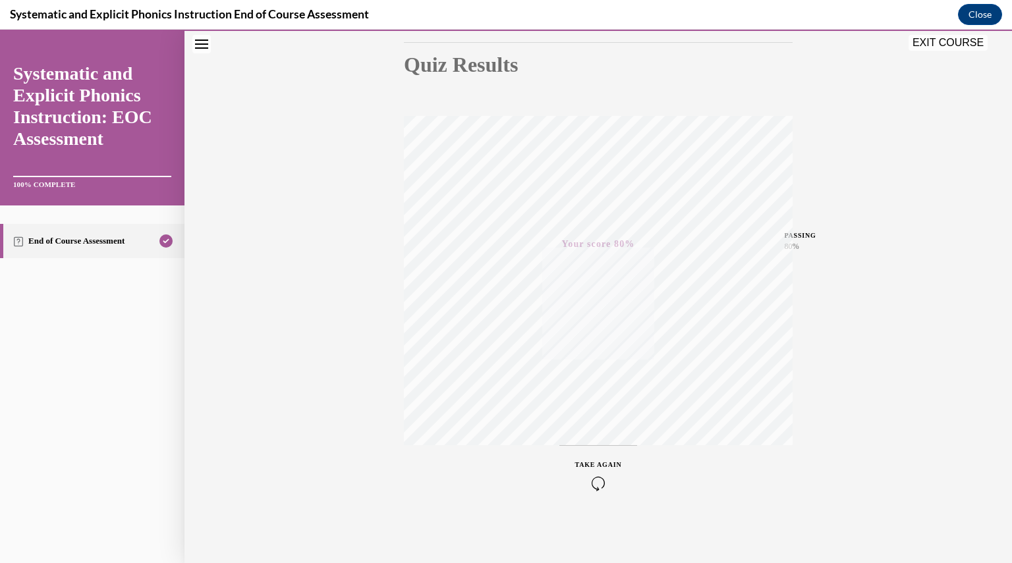
scroll to position [140, 0]
click at [592, 465] on span "TAKE AGAIN" at bounding box center [598, 466] width 47 height 7
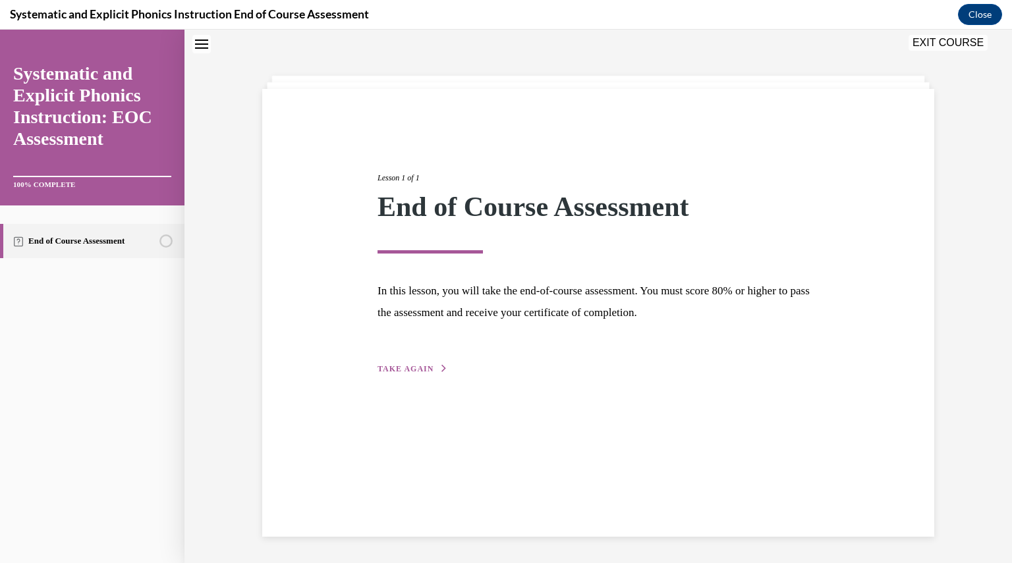
click at [592, 465] on div "Lesson 1 of 1 End of Course Assessment In this lesson, you will take the end-of…" at bounding box center [598, 313] width 672 height 448
click at [414, 368] on span "TAKE AGAIN" at bounding box center [406, 368] width 56 height 9
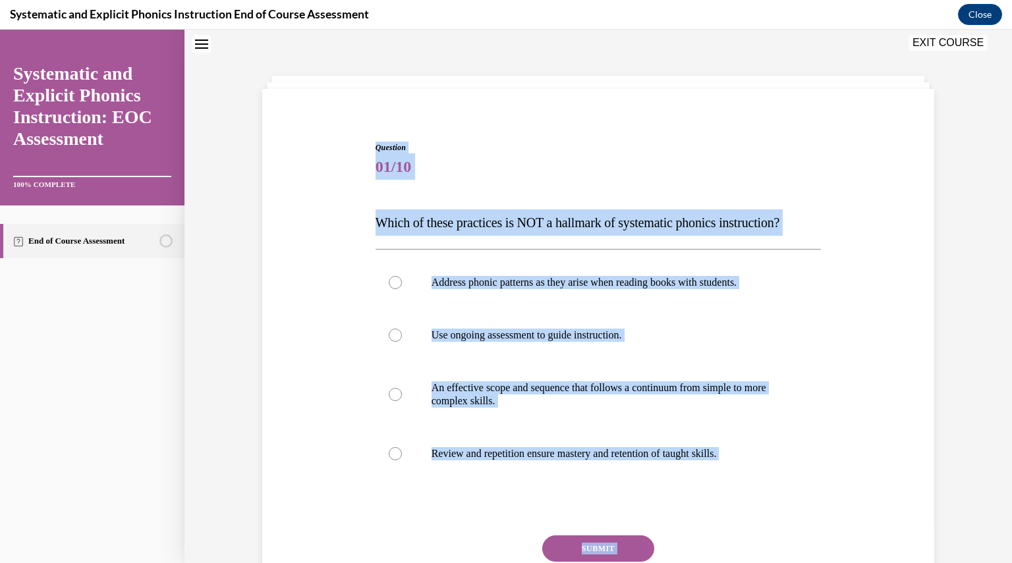
click at [386, 519] on div "Question 01/10 Which of these practices is NOT a hallmark of systematic phonics…" at bounding box center [599, 393] width 446 height 502
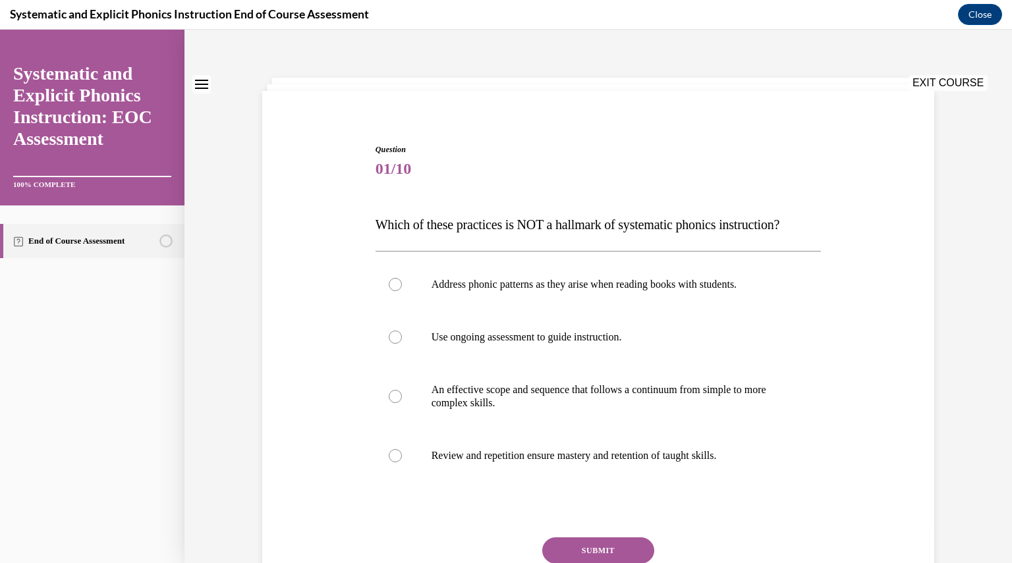
scroll to position [0, 0]
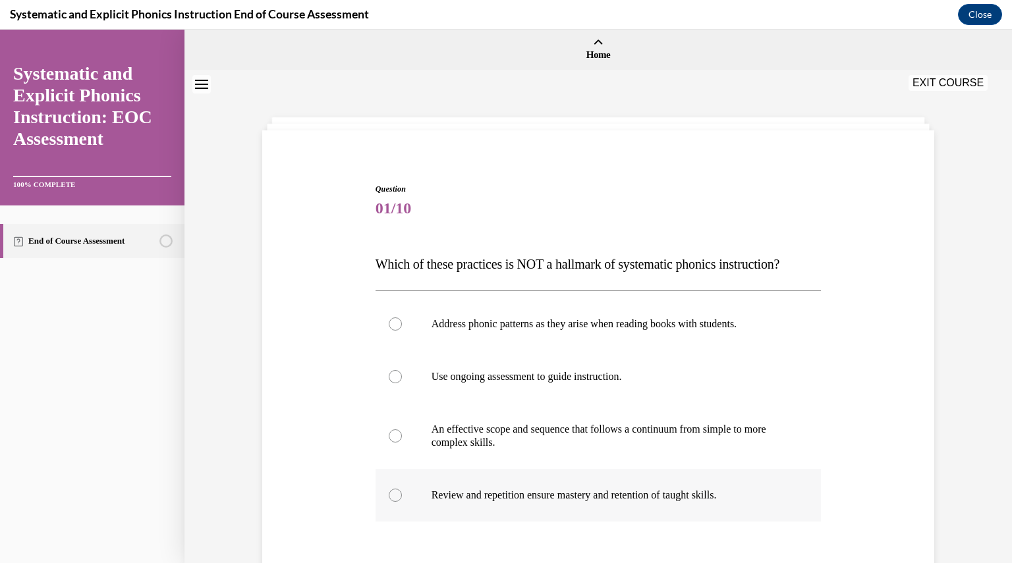
click at [411, 500] on div at bounding box center [599, 495] width 446 height 53
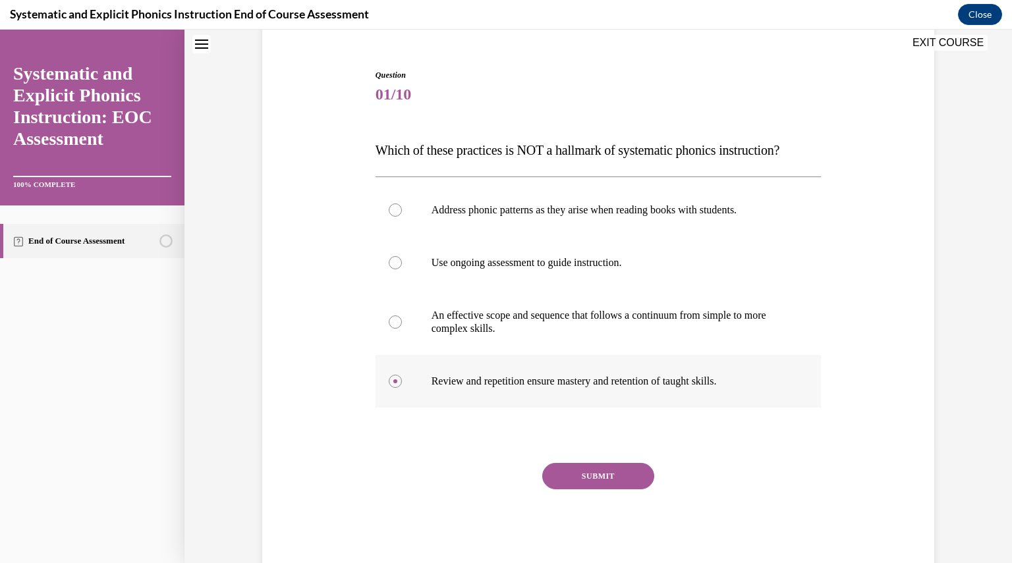
scroll to position [116, 0]
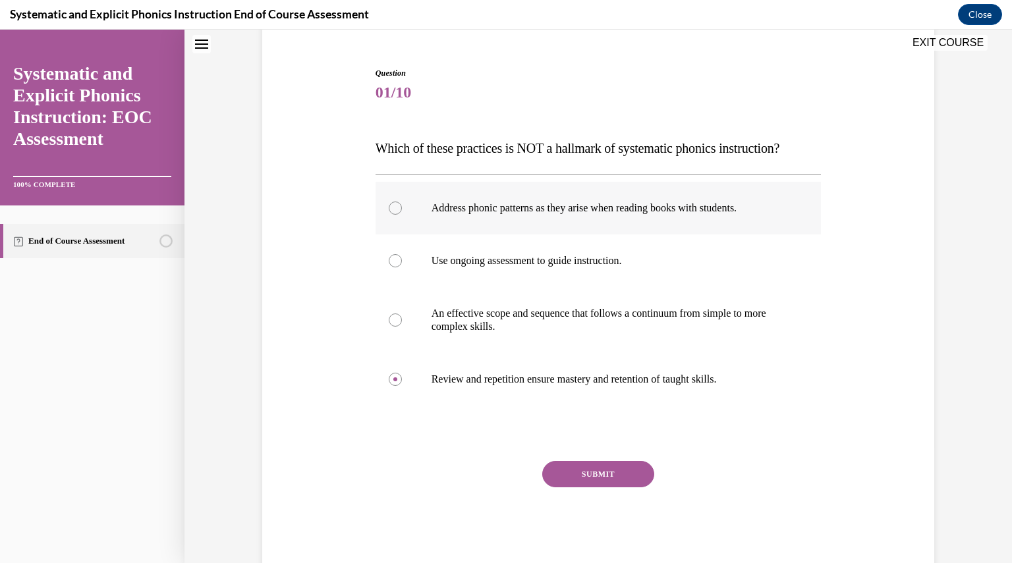
click at [524, 213] on p "Address phonic patterns as they arise when reading books with students." at bounding box center [610, 208] width 357 height 13
click at [596, 482] on button "SUBMIT" at bounding box center [598, 474] width 112 height 26
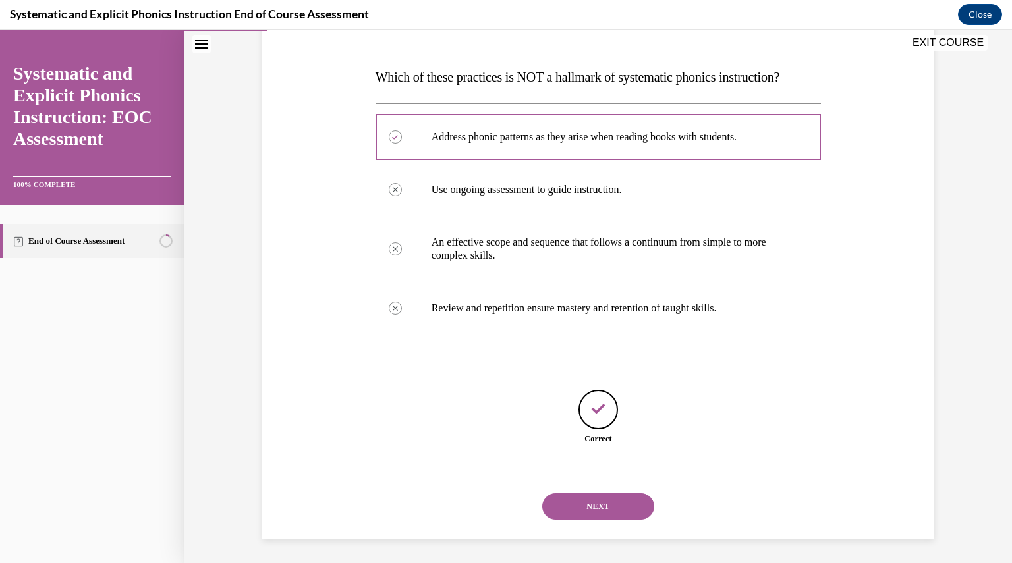
scroll to position [189, 0]
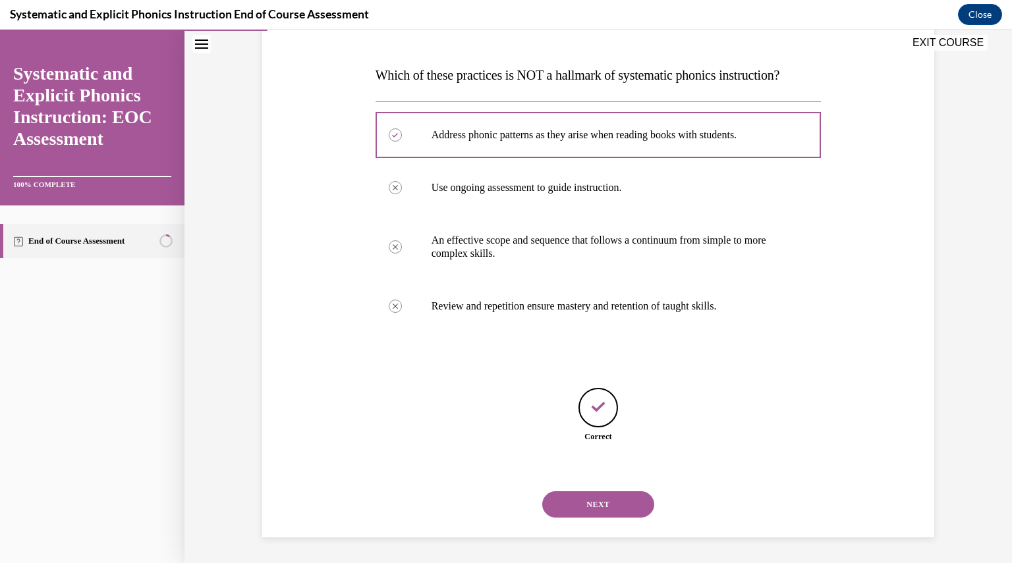
click at [590, 503] on button "NEXT" at bounding box center [598, 505] width 112 height 26
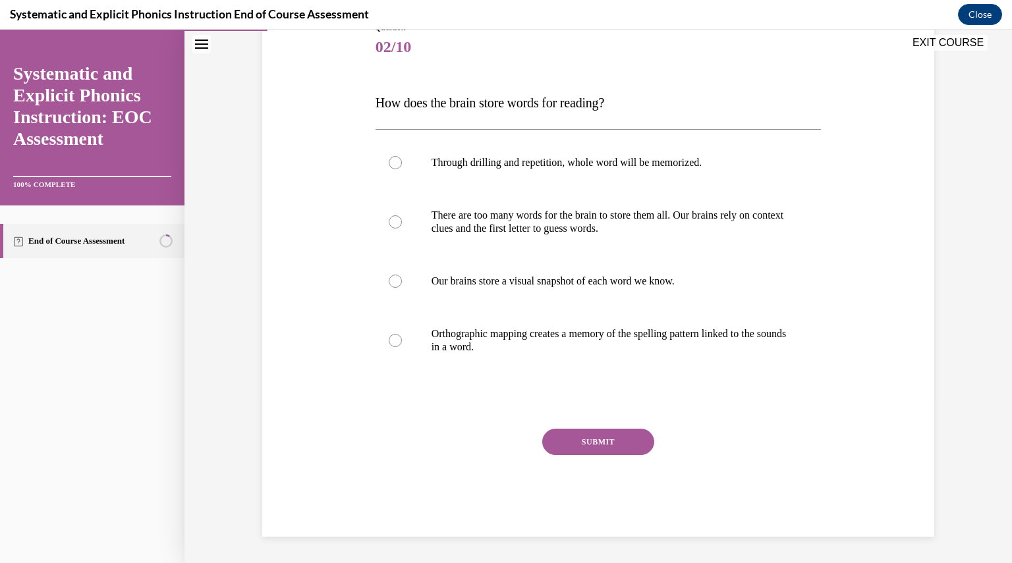
scroll to position [147, 0]
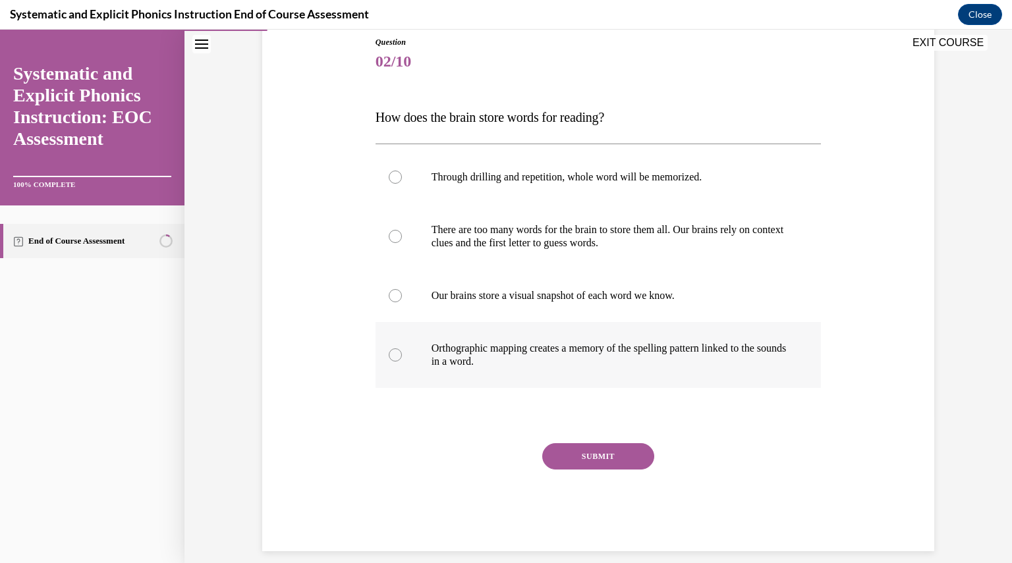
click at [537, 351] on p "Orthographic mapping creates a memory of the spelling pattern linked to the sou…" at bounding box center [610, 355] width 357 height 26
click at [588, 457] on button "SUBMIT" at bounding box center [598, 457] width 112 height 26
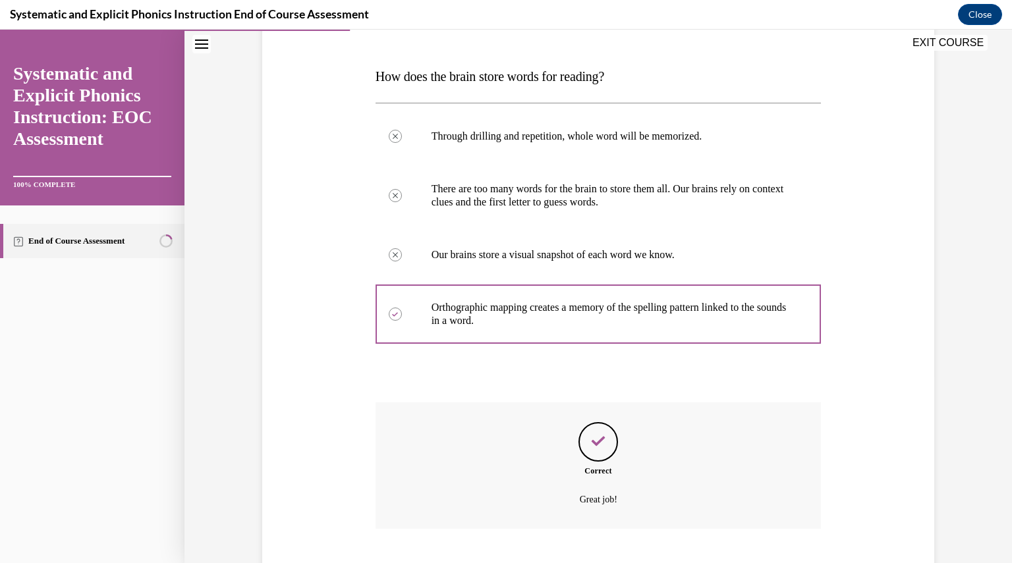
scroll to position [268, 0]
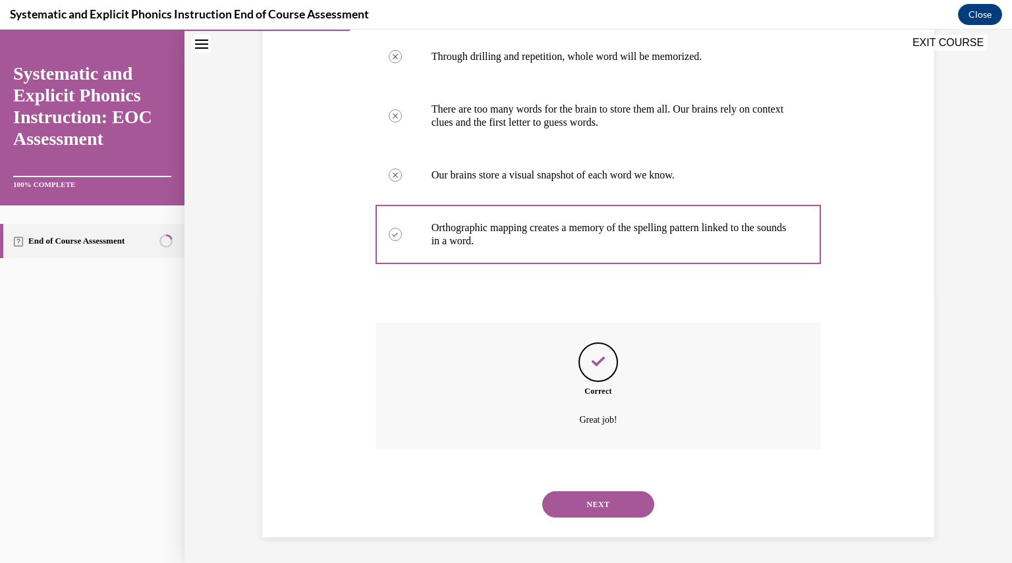
click at [590, 501] on button "NEXT" at bounding box center [598, 505] width 112 height 26
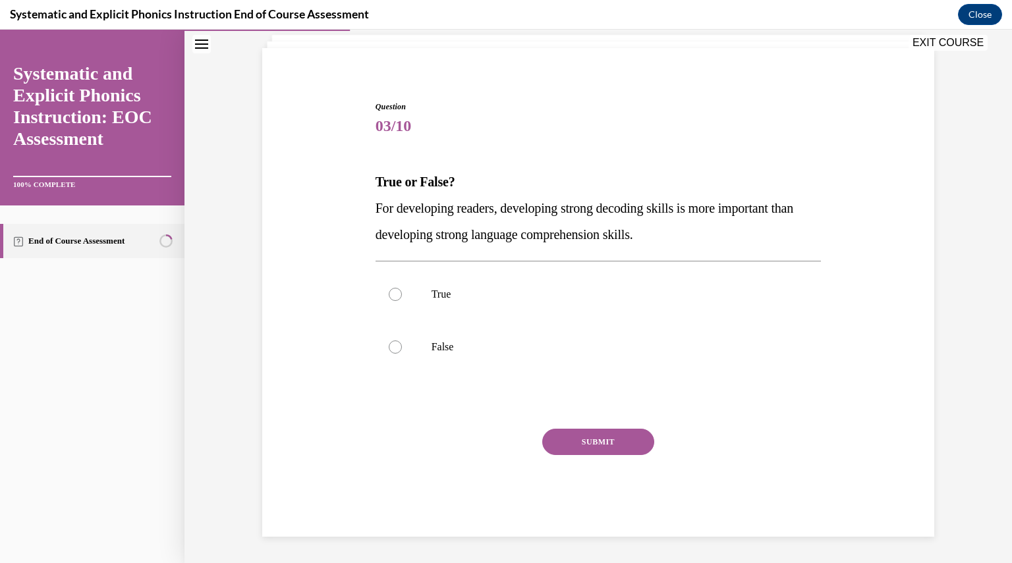
scroll to position [82, 0]
click at [444, 362] on div at bounding box center [599, 348] width 446 height 53
click at [565, 439] on button "SUBMIT" at bounding box center [598, 443] width 112 height 26
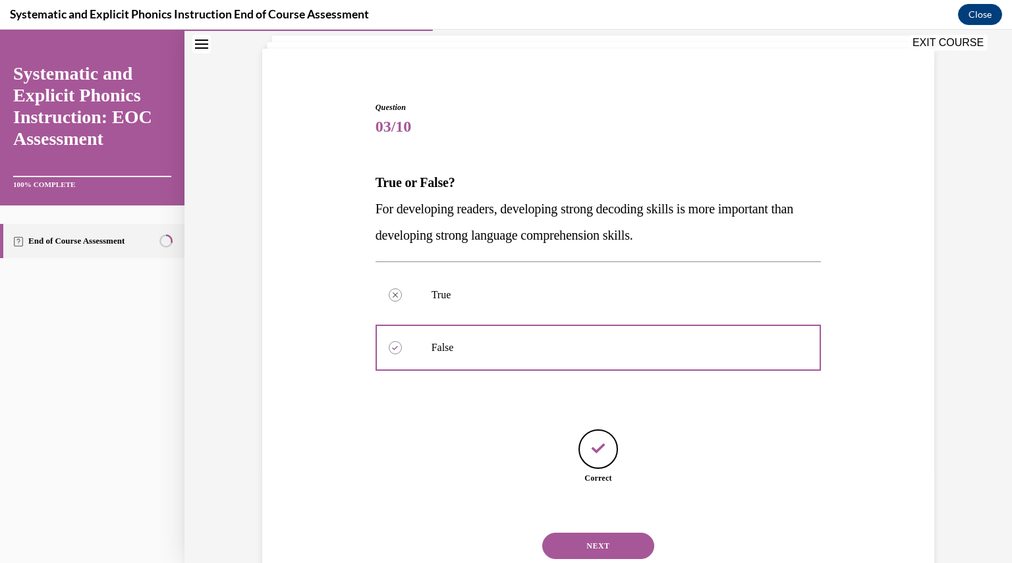
scroll to position [123, 0]
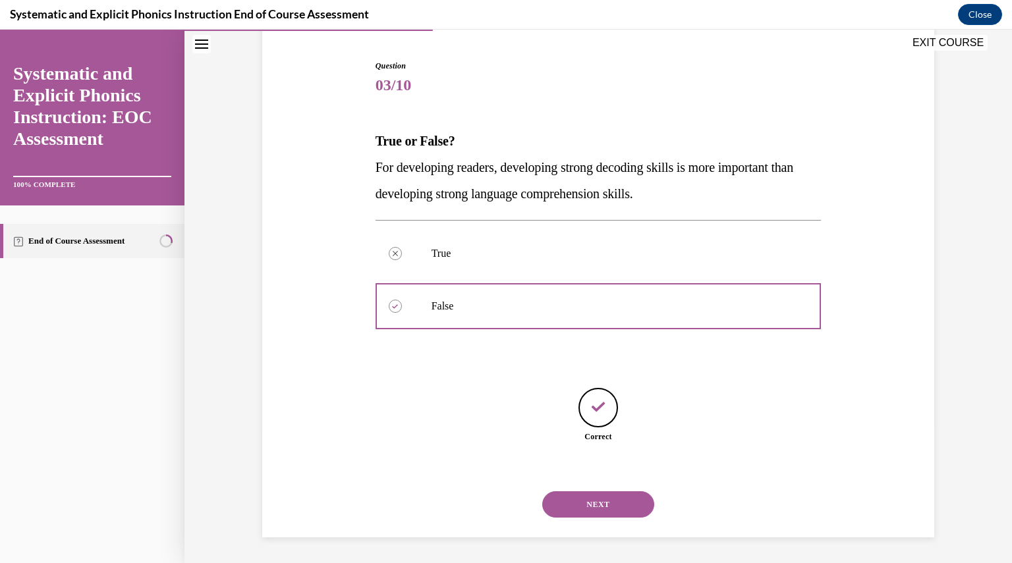
click at [575, 498] on button "NEXT" at bounding box center [598, 505] width 112 height 26
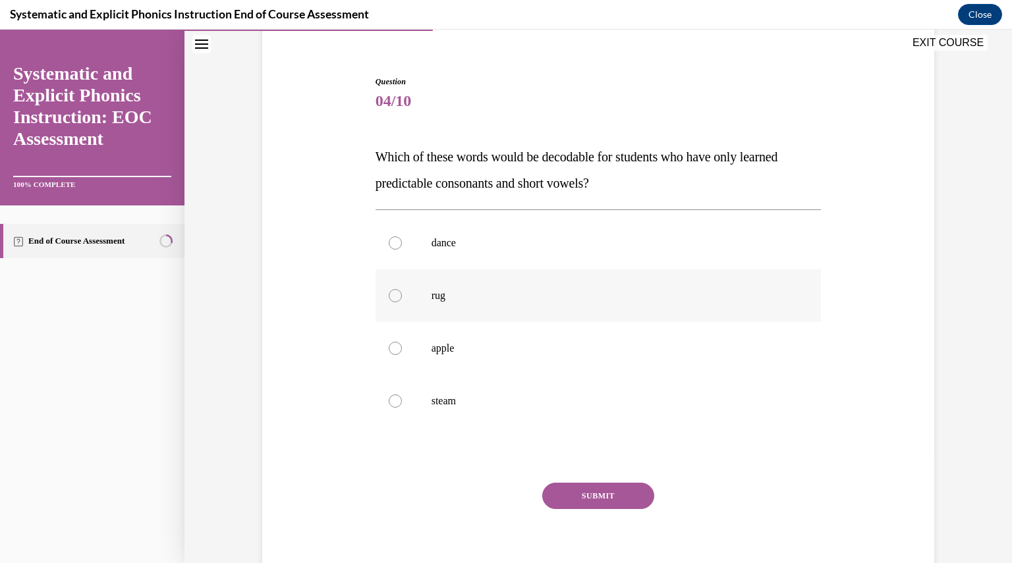
scroll to position [109, 0]
click at [493, 300] on div at bounding box center [599, 294] width 446 height 53
click at [579, 495] on button "SUBMIT" at bounding box center [598, 494] width 112 height 26
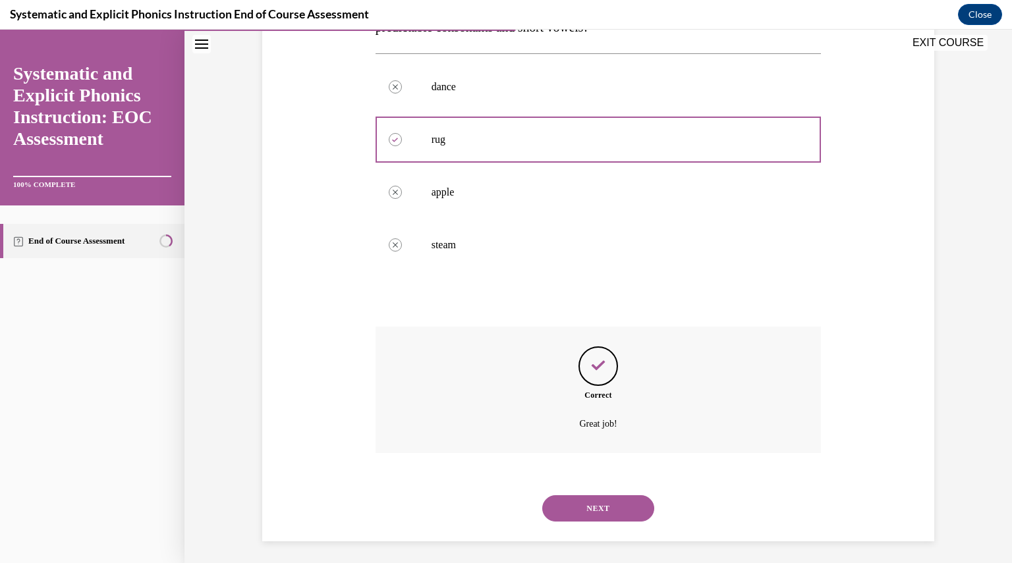
scroll to position [268, 0]
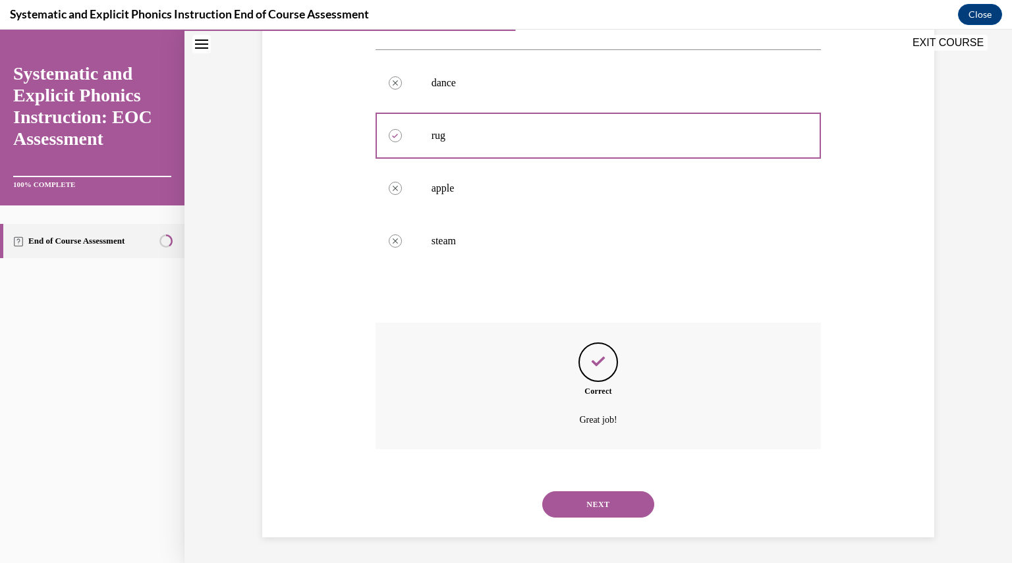
click at [603, 500] on button "NEXT" at bounding box center [598, 505] width 112 height 26
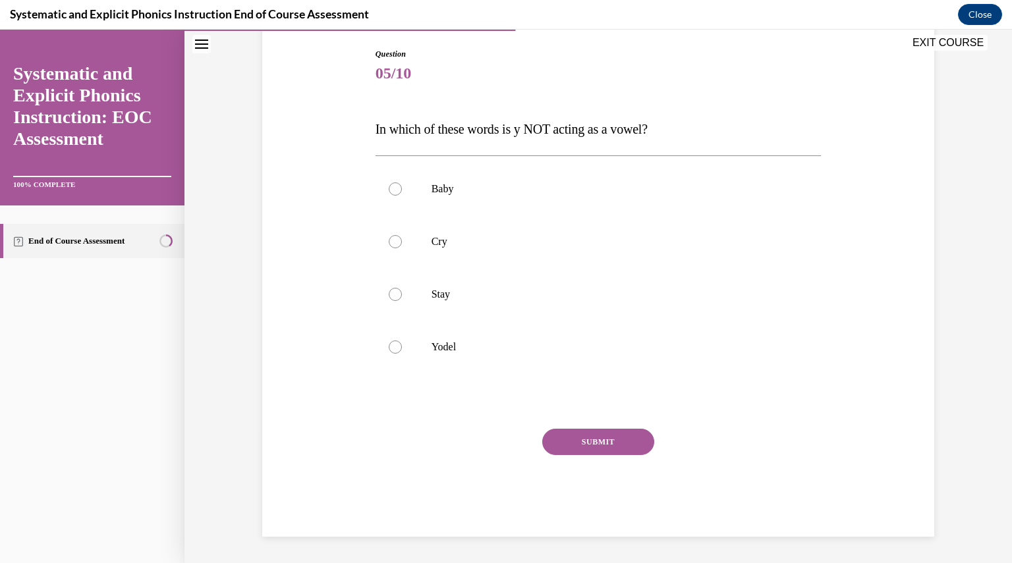
scroll to position [134, 0]
click at [536, 338] on div at bounding box center [599, 348] width 446 height 53
click at [587, 439] on button "SUBMIT" at bounding box center [598, 443] width 112 height 26
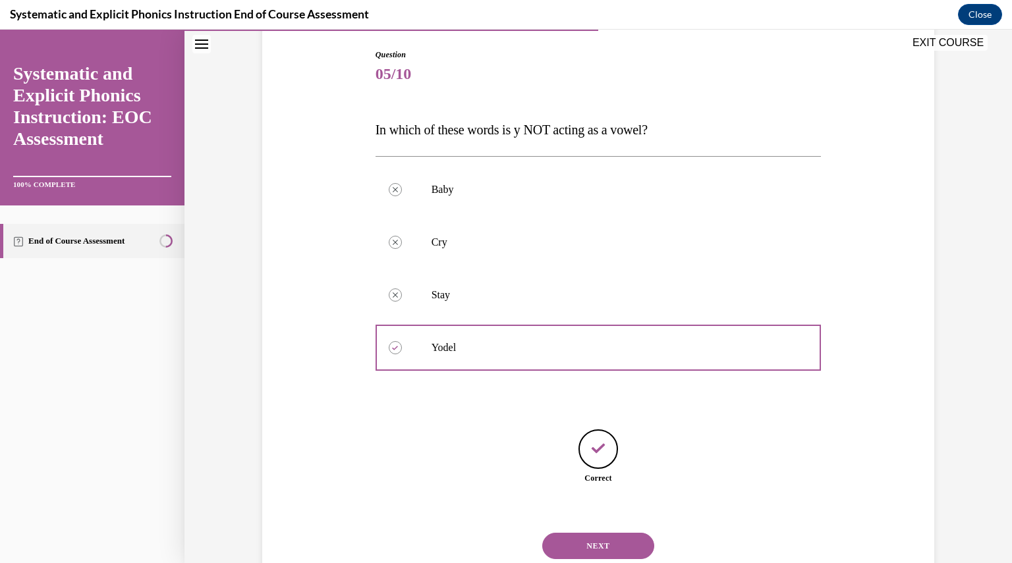
scroll to position [176, 0]
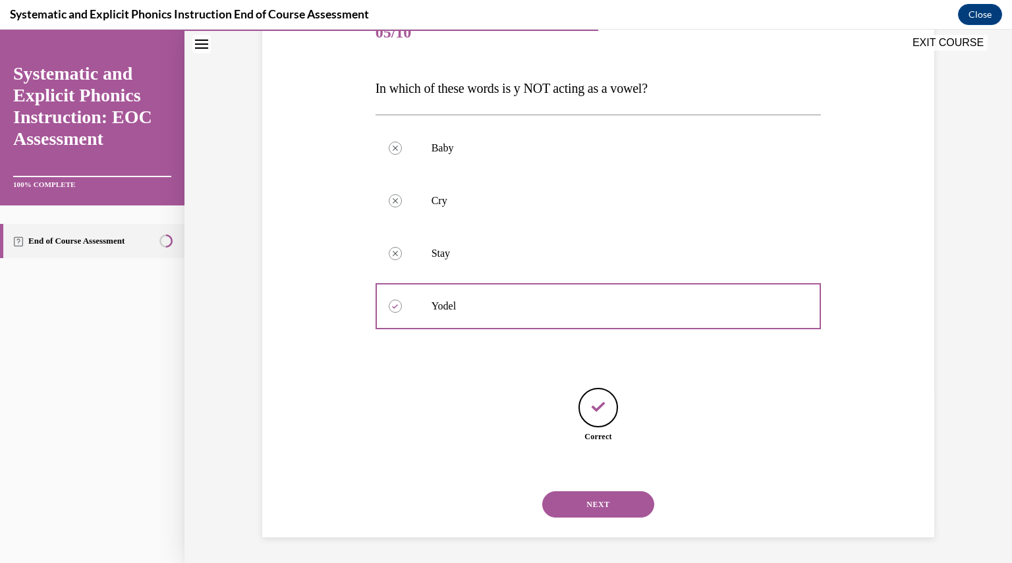
click at [600, 500] on button "NEXT" at bounding box center [598, 505] width 112 height 26
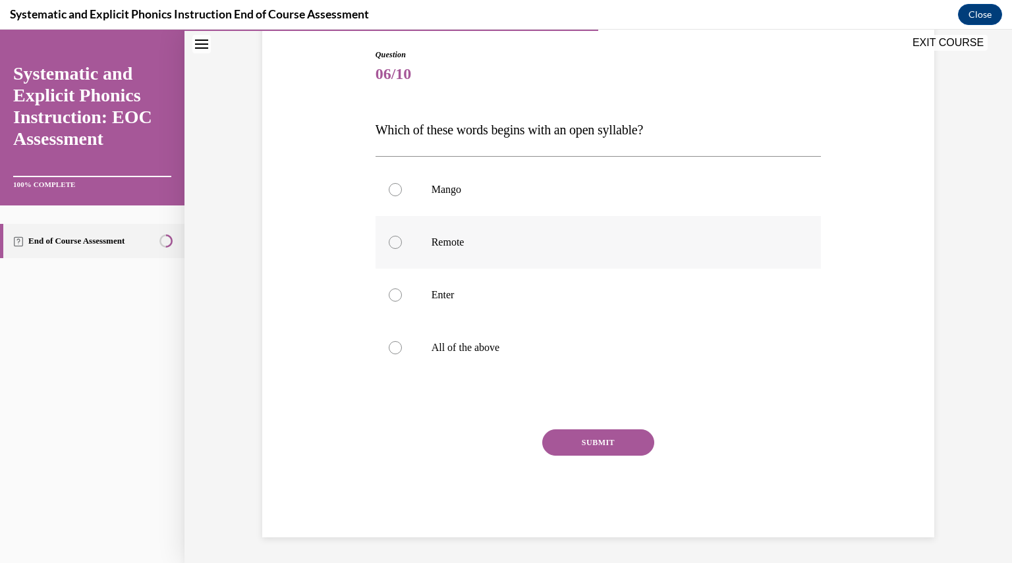
click at [581, 256] on div at bounding box center [599, 242] width 446 height 53
click at [612, 442] on button "SUBMIT" at bounding box center [598, 443] width 112 height 26
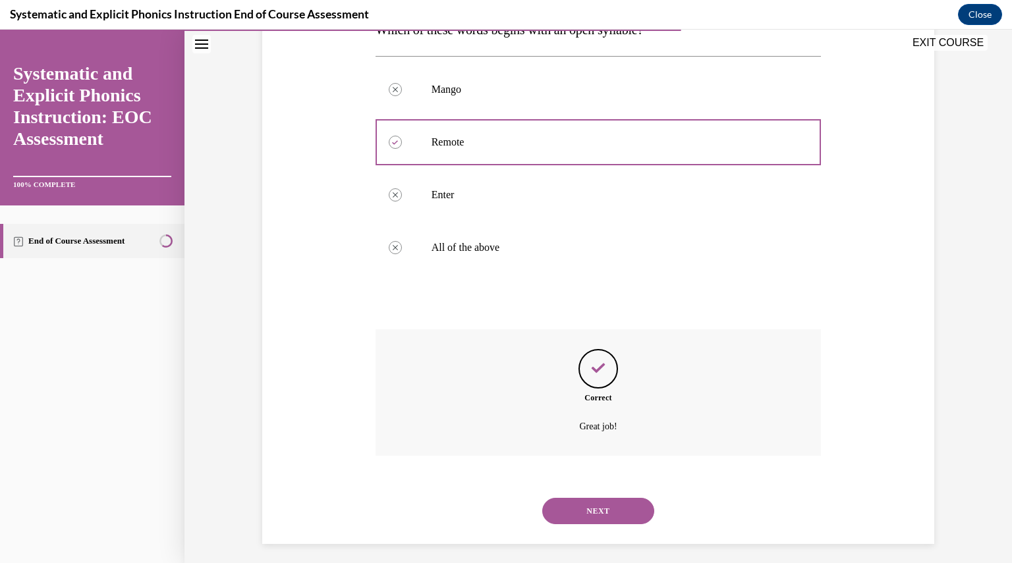
scroll to position [241, 0]
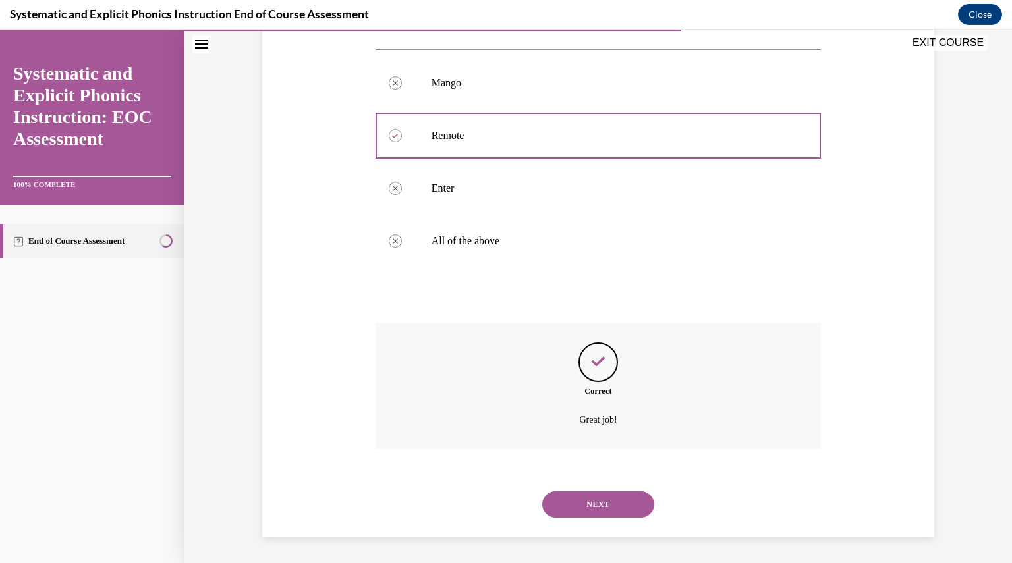
click at [600, 500] on button "NEXT" at bounding box center [598, 505] width 112 height 26
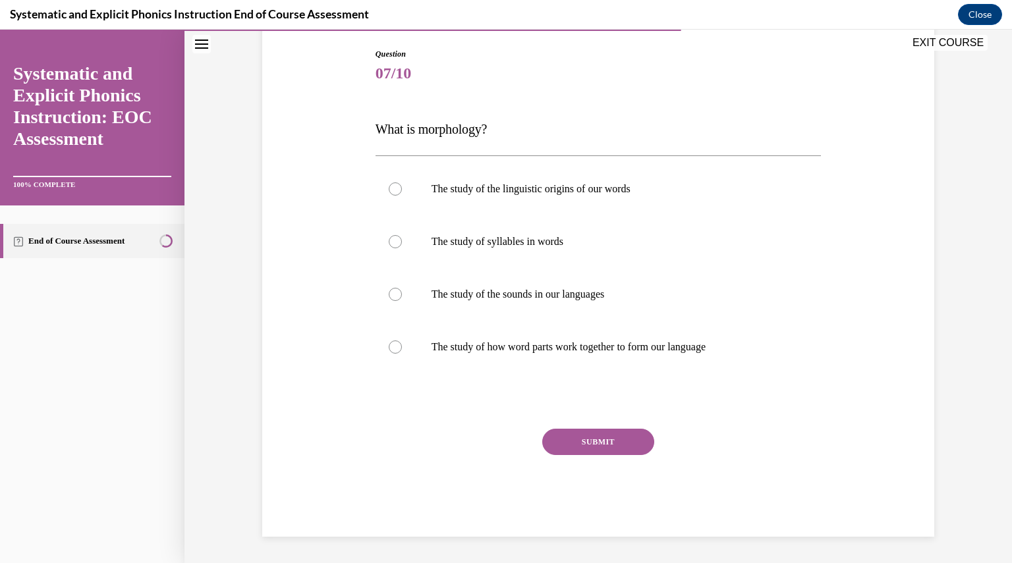
scroll to position [134, 0]
click at [410, 451] on div "SUBMIT" at bounding box center [599, 463] width 446 height 66
click at [471, 362] on div at bounding box center [599, 348] width 446 height 53
click at [565, 444] on button "SUBMIT" at bounding box center [598, 443] width 112 height 26
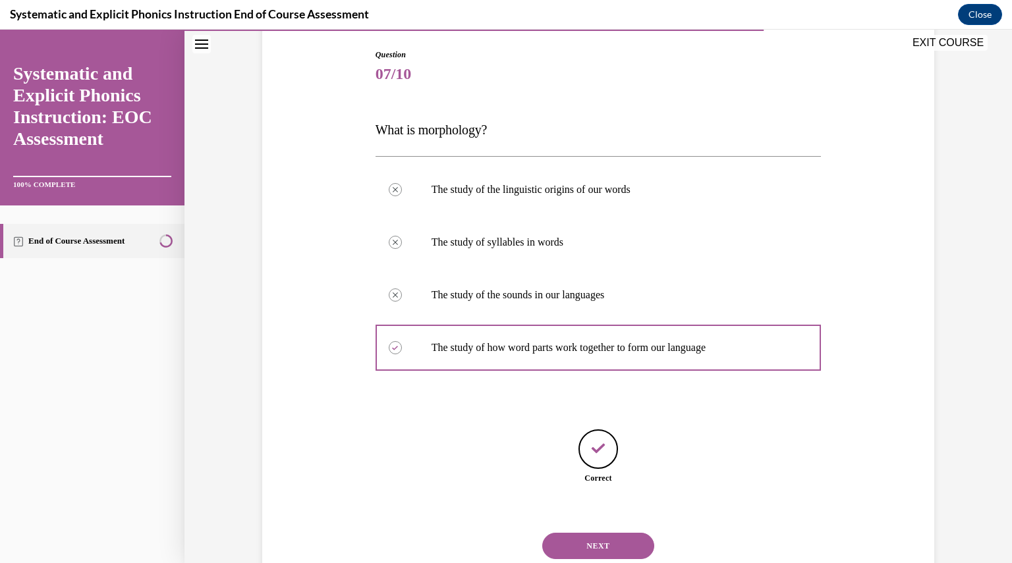
scroll to position [176, 0]
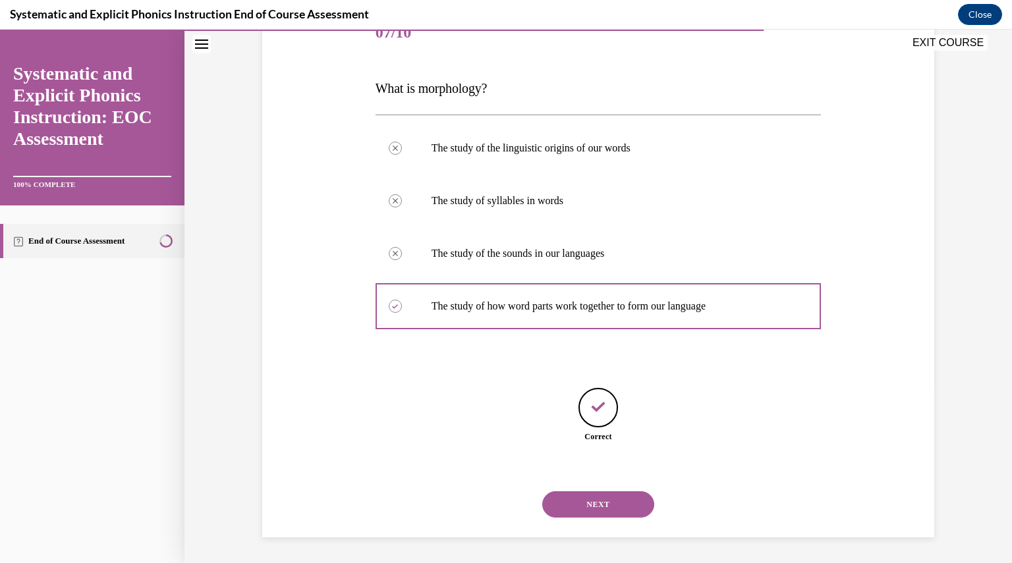
click at [600, 498] on button "NEXT" at bounding box center [598, 505] width 112 height 26
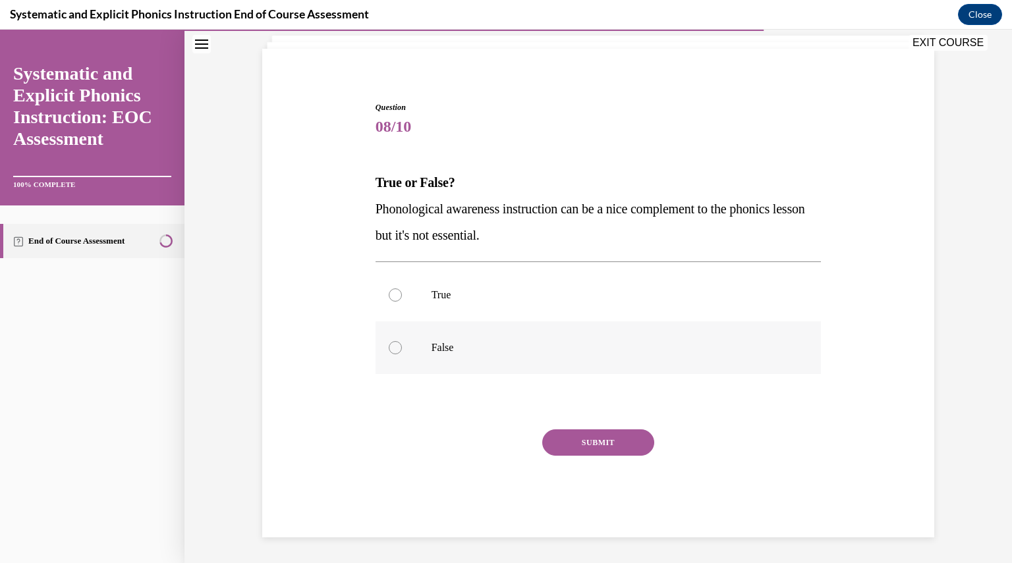
click at [441, 351] on p "False" at bounding box center [610, 347] width 357 height 13
click at [560, 434] on button "SUBMIT" at bounding box center [598, 443] width 112 height 26
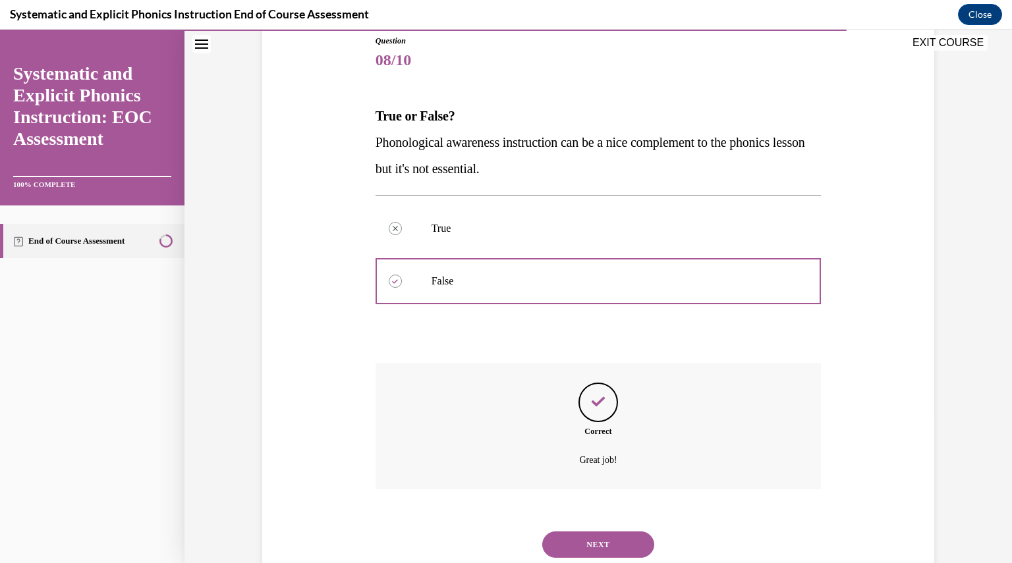
scroll to position [188, 0]
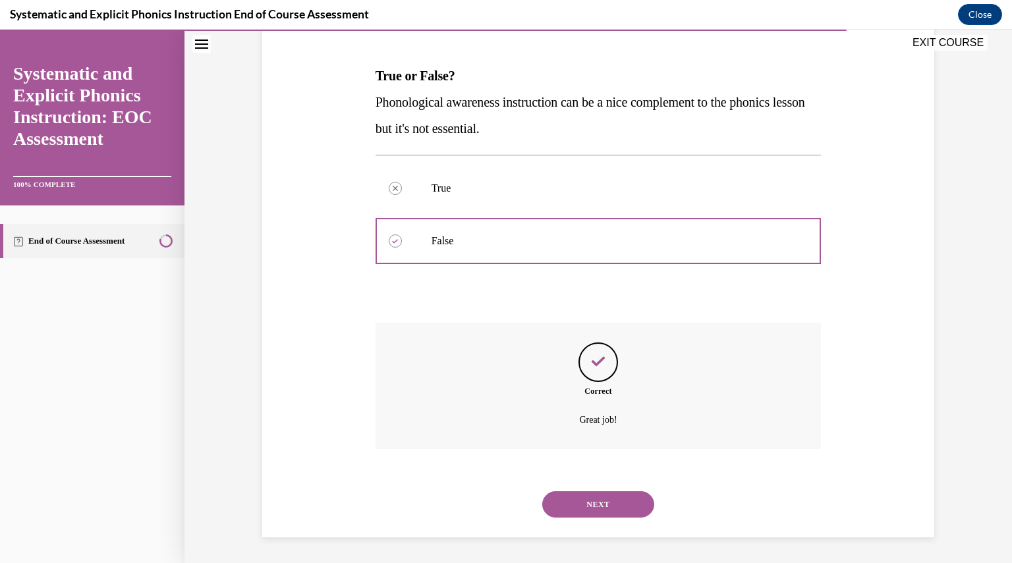
click at [591, 504] on button "NEXT" at bounding box center [598, 505] width 112 height 26
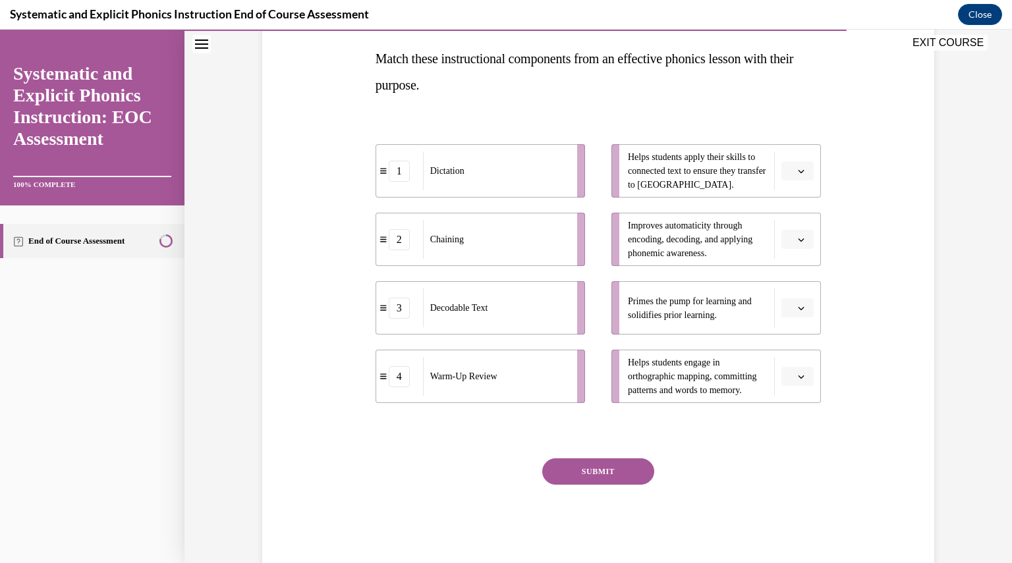
scroll to position [216, 0]
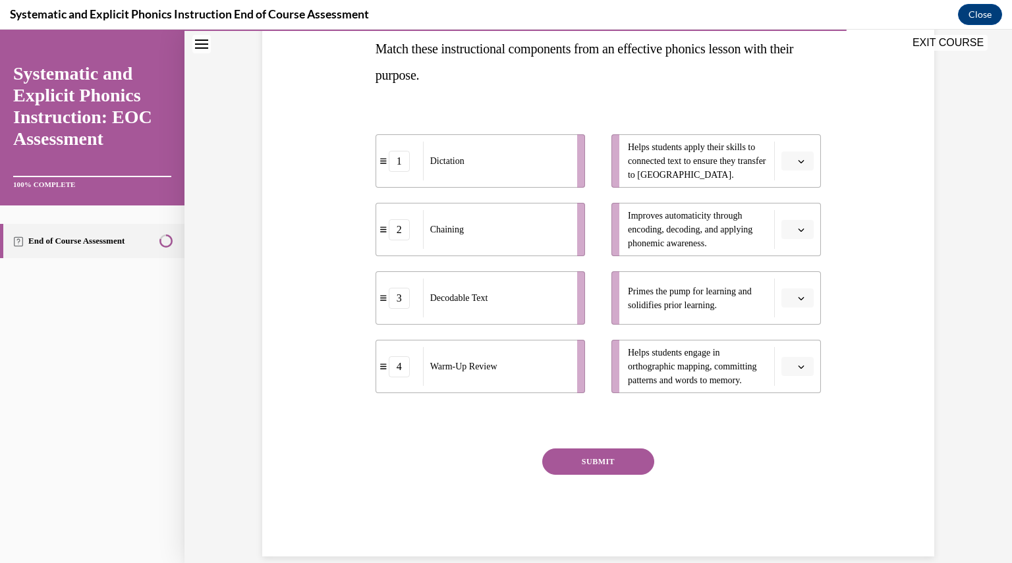
click at [791, 294] on button "button" at bounding box center [798, 299] width 32 height 20
click at [794, 434] on div "4" at bounding box center [791, 433] width 32 height 26
click at [797, 157] on span "button" at bounding box center [801, 161] width 9 height 9
click at [800, 271] on div "3" at bounding box center [791, 269] width 32 height 26
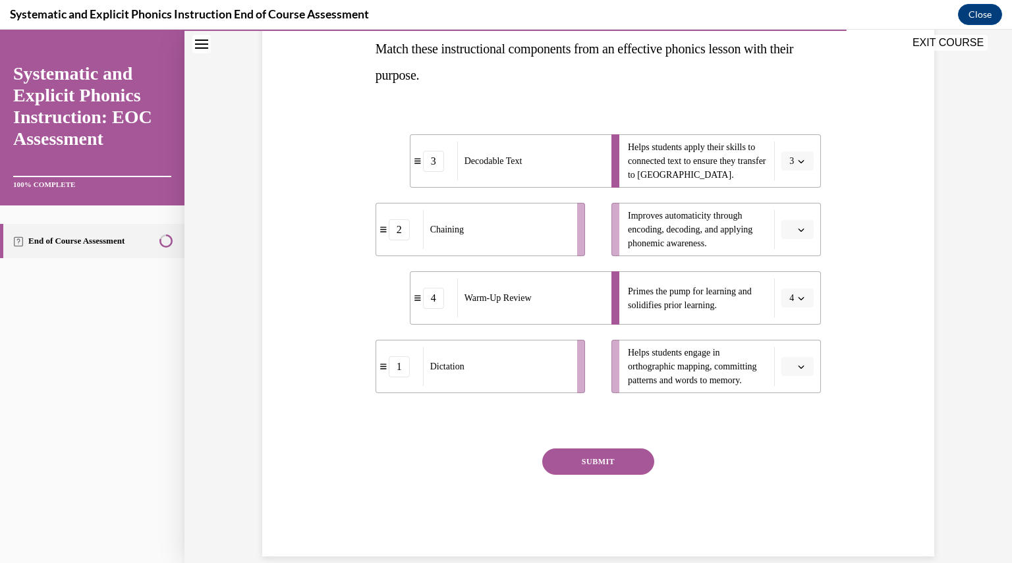
click at [797, 231] on span "button" at bounding box center [801, 229] width 9 height 9
click at [790, 320] on div "2" at bounding box center [791, 312] width 32 height 26
click at [799, 365] on icon "button" at bounding box center [801, 367] width 7 height 7
click at [793, 414] on div "1" at bounding box center [791, 422] width 32 height 26
click at [635, 460] on button "SUBMIT" at bounding box center [598, 462] width 112 height 26
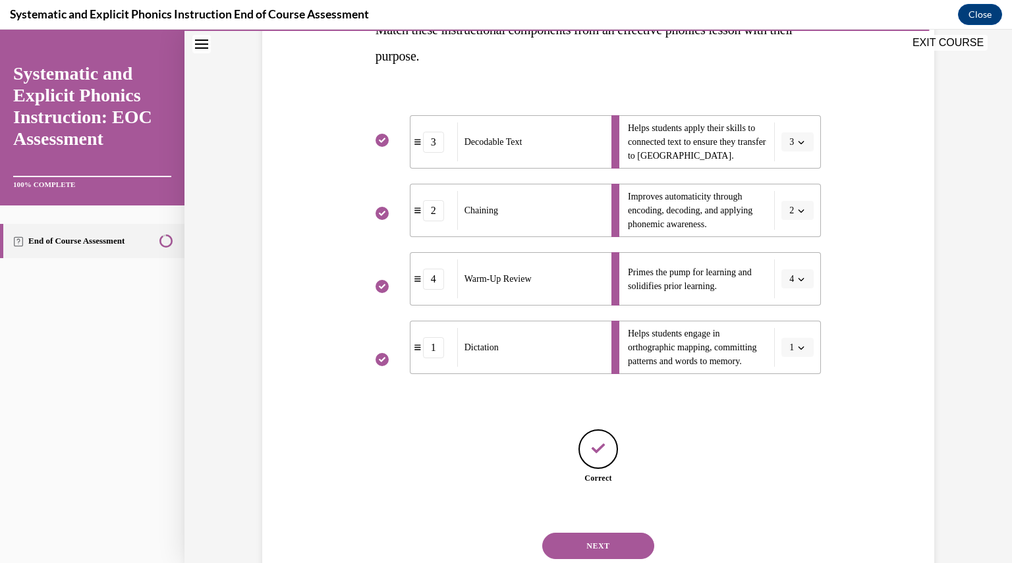
scroll to position [276, 0]
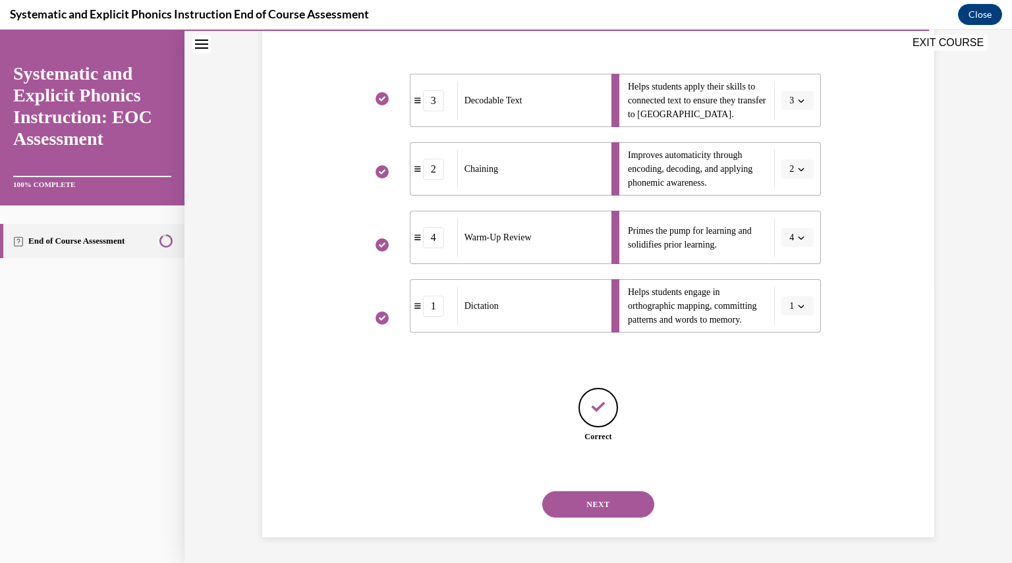
click at [618, 499] on button "NEXT" at bounding box center [598, 505] width 112 height 26
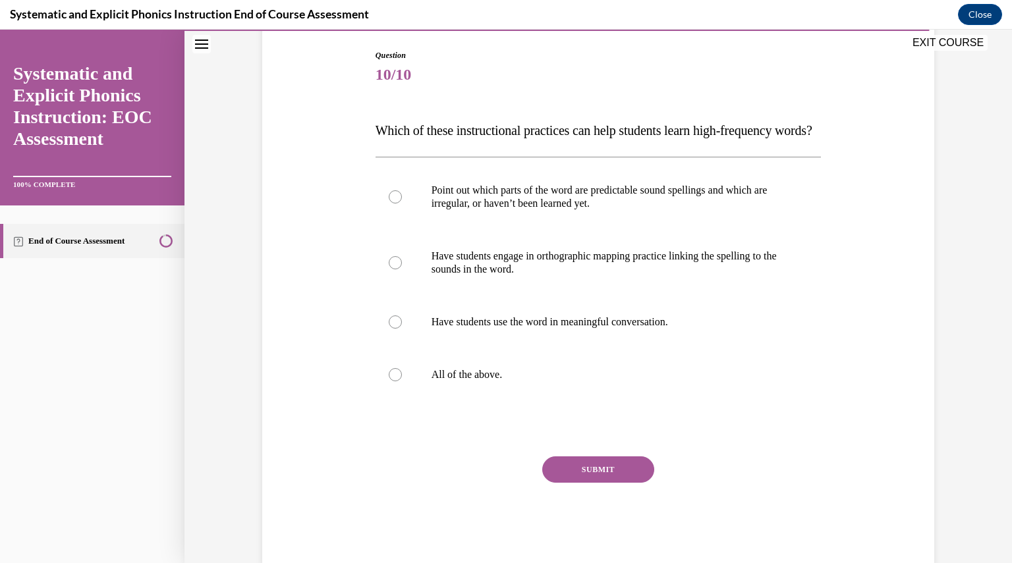
scroll to position [134, 0]
click at [543, 381] on p "All of the above." at bounding box center [610, 374] width 357 height 13
click at [587, 482] on button "SUBMIT" at bounding box center [598, 469] width 112 height 26
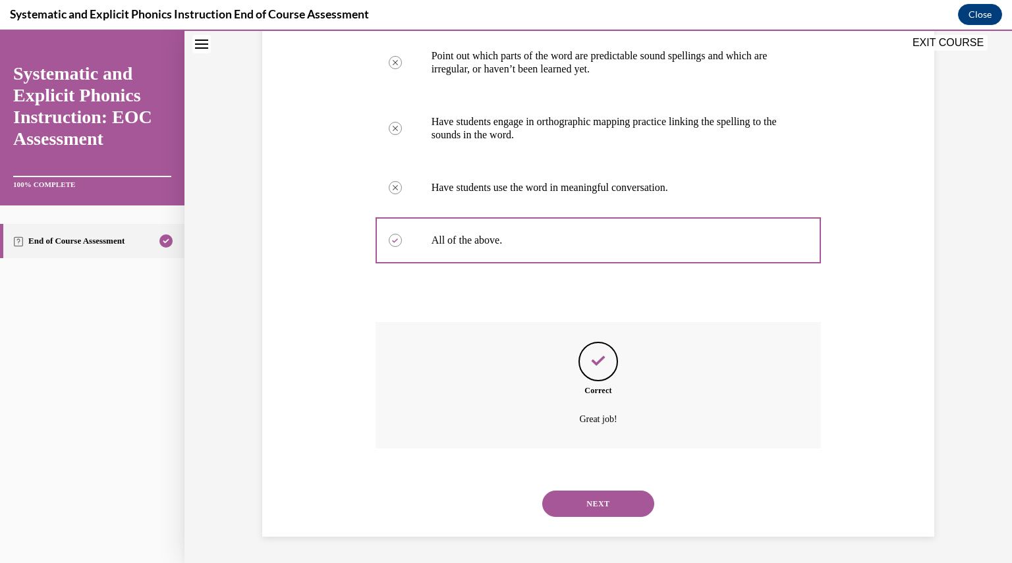
scroll to position [294, 0]
click at [601, 504] on button "NEXT" at bounding box center [598, 504] width 112 height 26
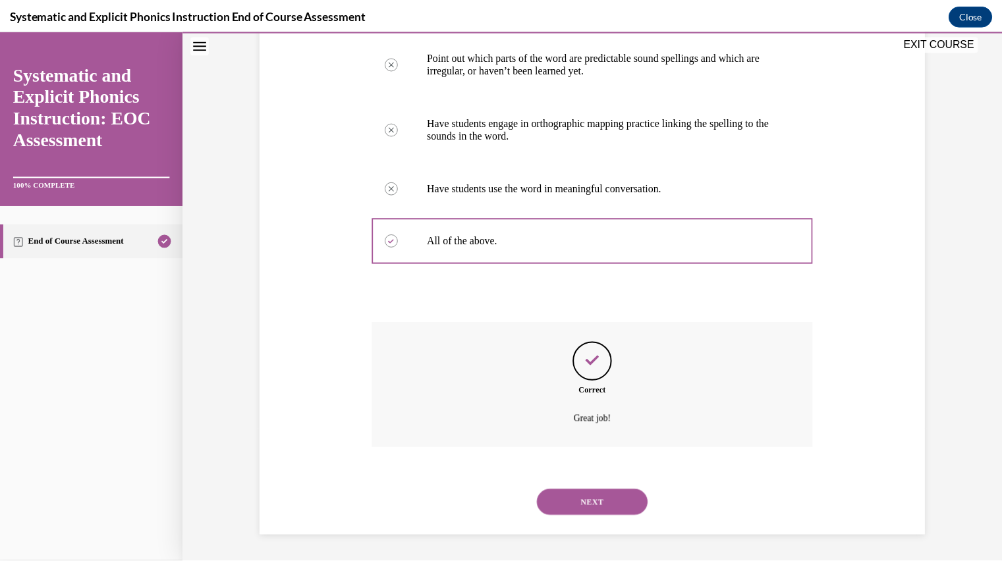
scroll to position [141, 0]
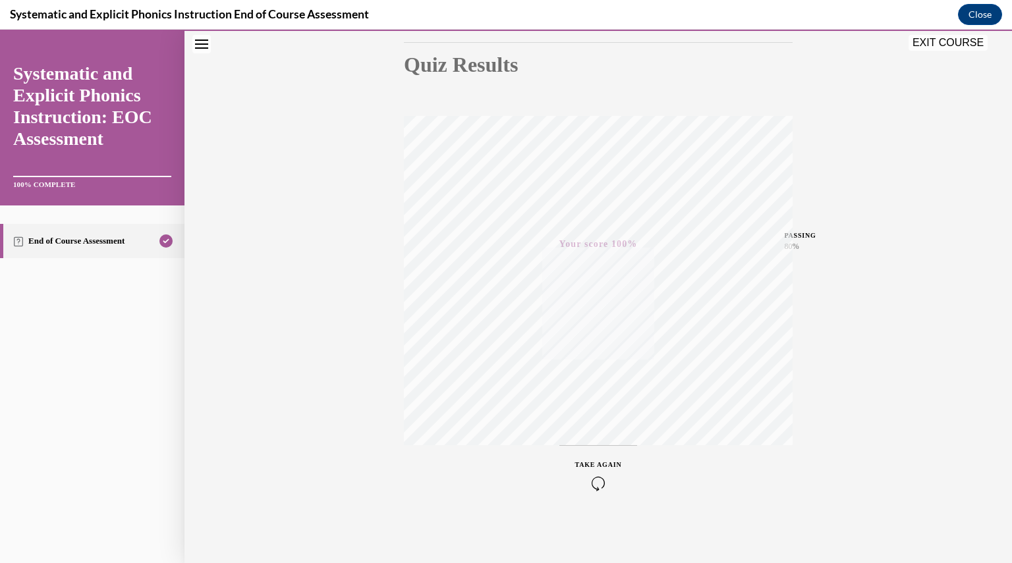
click at [956, 43] on button "EXIT COURSE" at bounding box center [948, 43] width 79 height 16
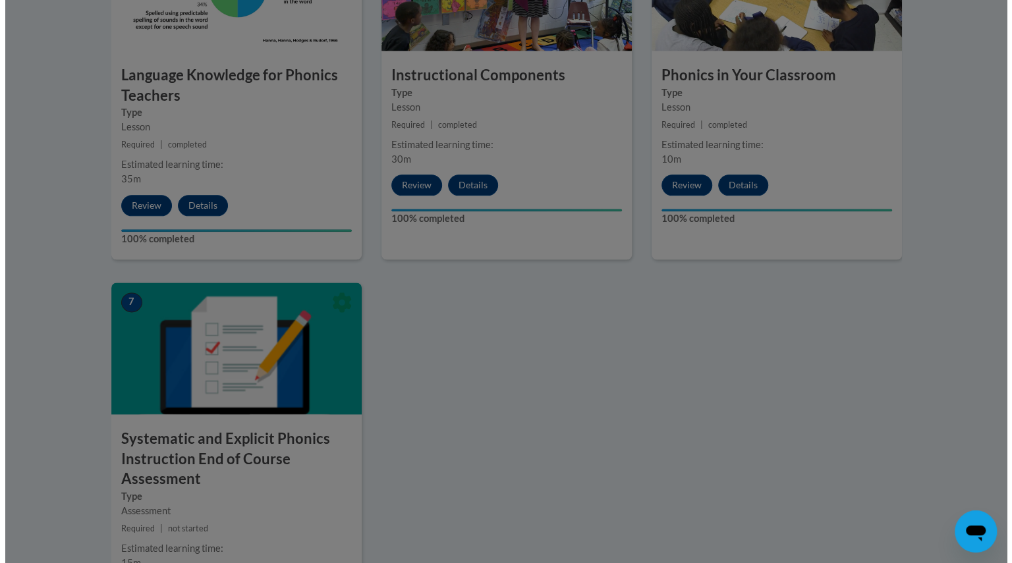
scroll to position [867, 0]
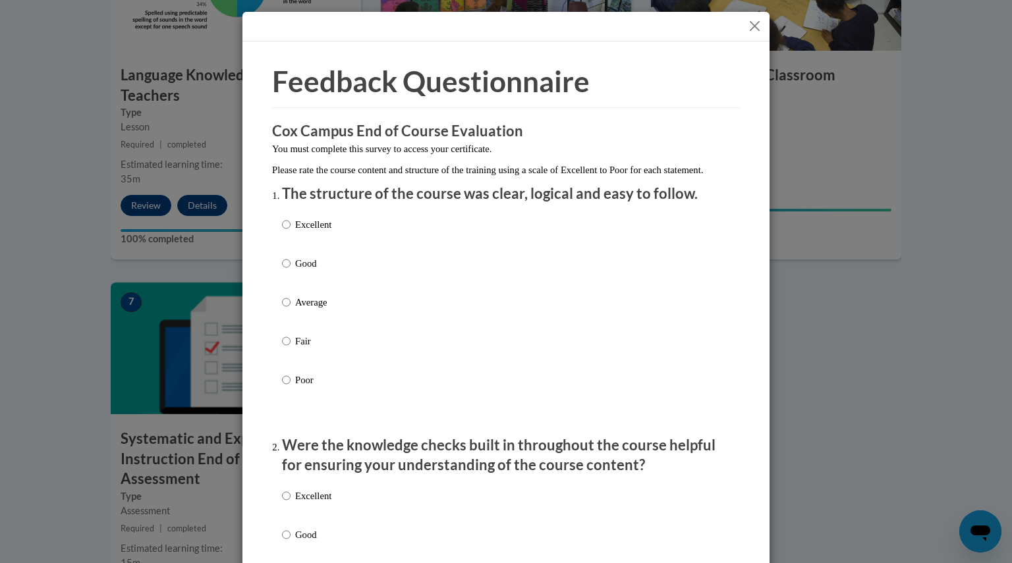
click at [316, 232] on p "Excellent" at bounding box center [313, 224] width 36 height 14
click at [291, 232] on input "Excellent" at bounding box center [286, 224] width 9 height 14
radio input "true"
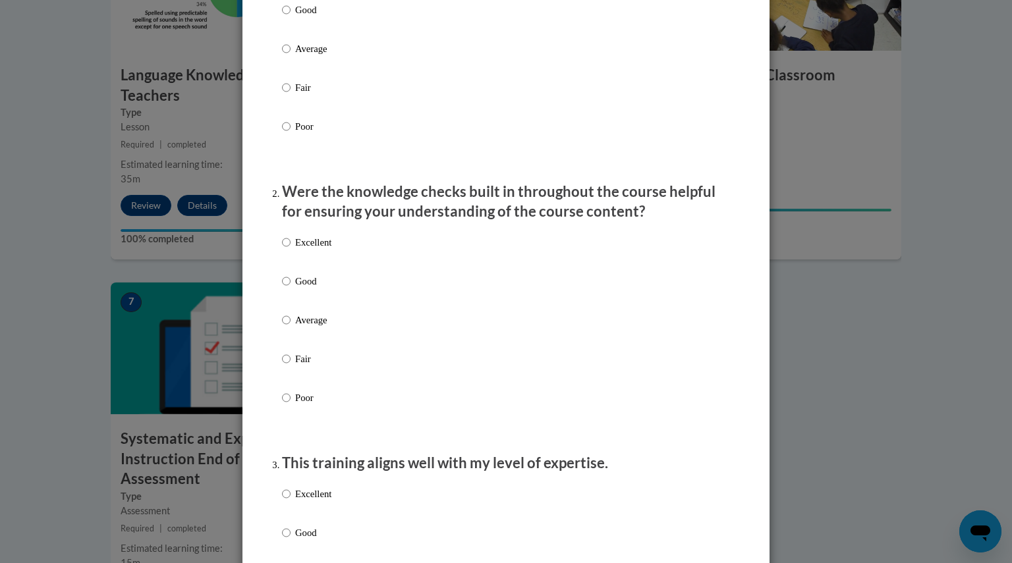
click at [312, 250] on p "Excellent" at bounding box center [313, 242] width 36 height 14
click at [291, 250] on input "Excellent" at bounding box center [286, 242] width 9 height 14
radio input "true"
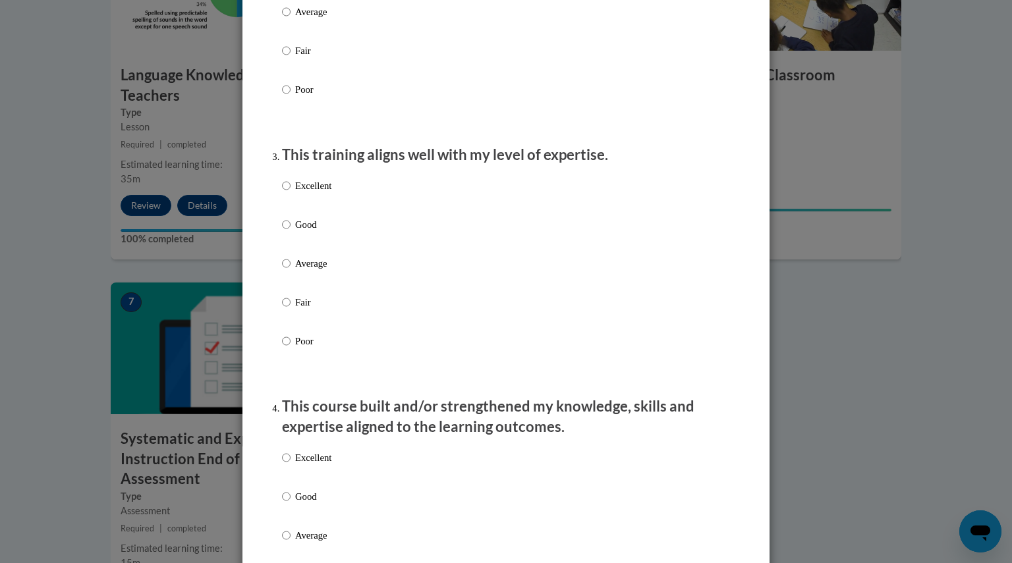
scroll to position [577, 0]
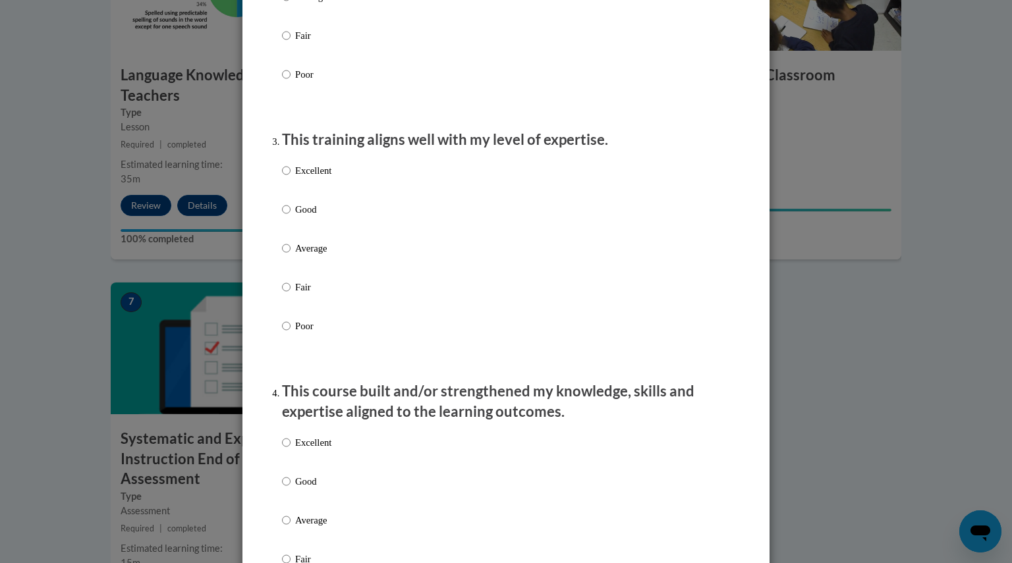
click at [311, 178] on p "Excellent" at bounding box center [313, 170] width 36 height 14
click at [291, 178] on input "Excellent" at bounding box center [286, 170] width 9 height 14
radio input "true"
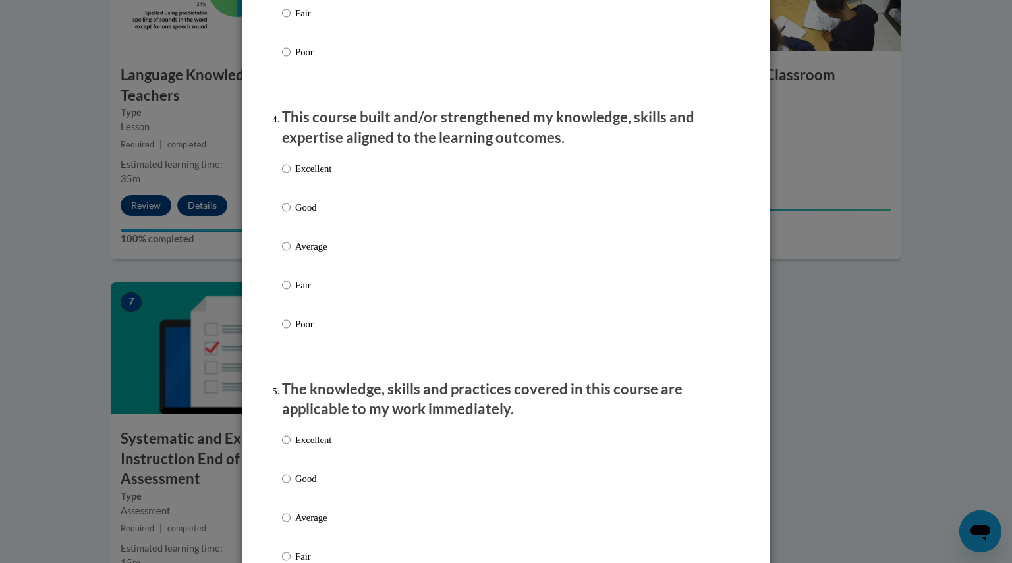
scroll to position [861, 0]
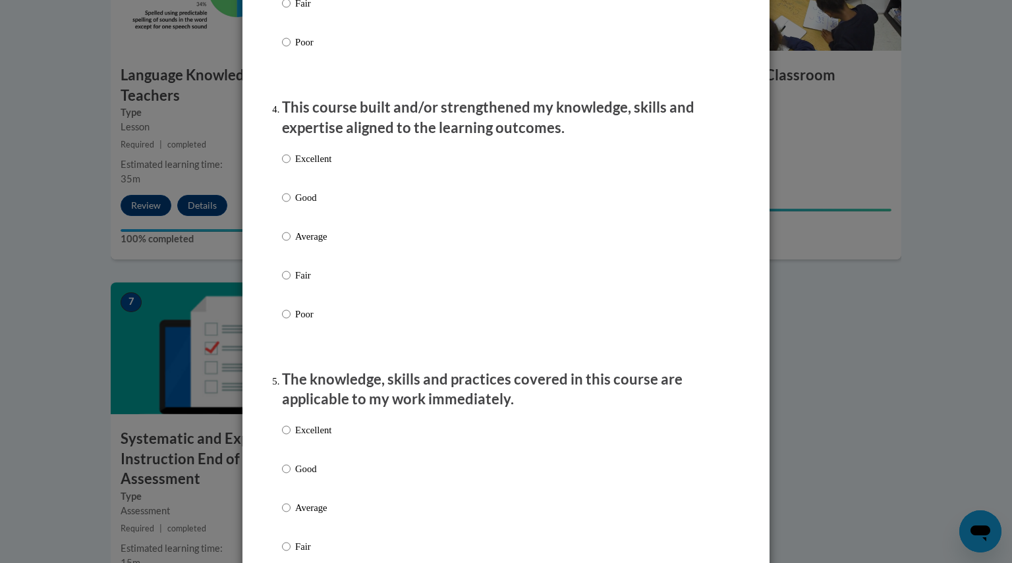
click at [308, 163] on div "Excellent Good Average Fair Poor" at bounding box center [306, 247] width 49 height 204
click at [305, 166] on p "Excellent" at bounding box center [313, 159] width 36 height 14
click at [291, 166] on input "Excellent" at bounding box center [286, 159] width 9 height 14
radio input "true"
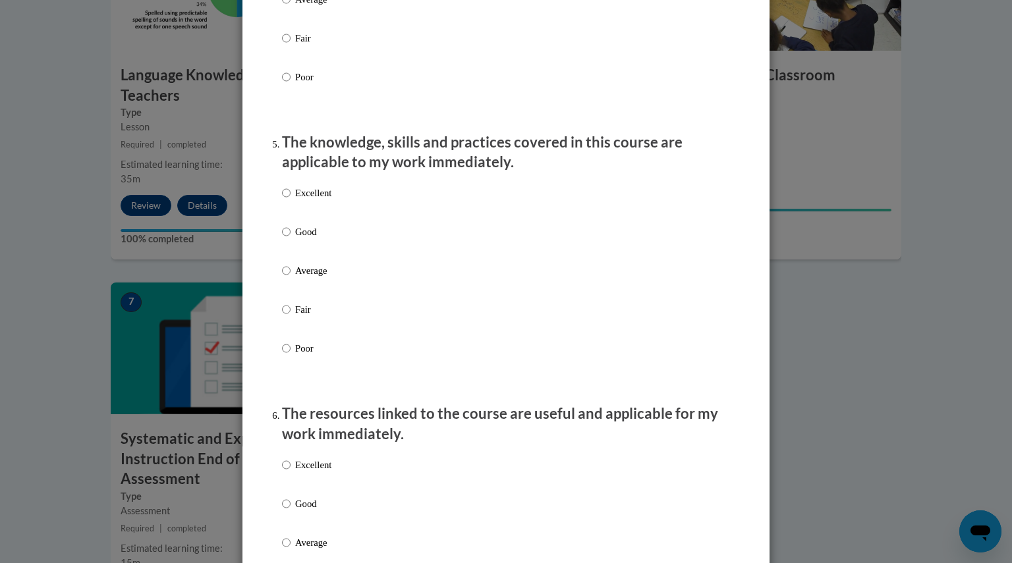
click at [301, 200] on p "Excellent" at bounding box center [313, 193] width 36 height 14
click at [291, 200] on input "Excellent" at bounding box center [286, 193] width 9 height 14
radio input "true"
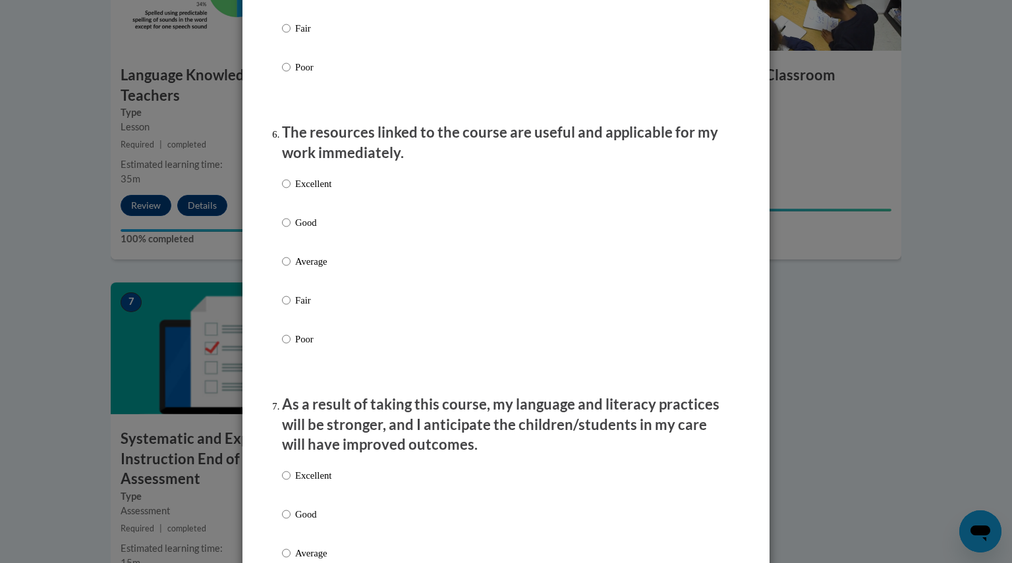
scroll to position [1389, 0]
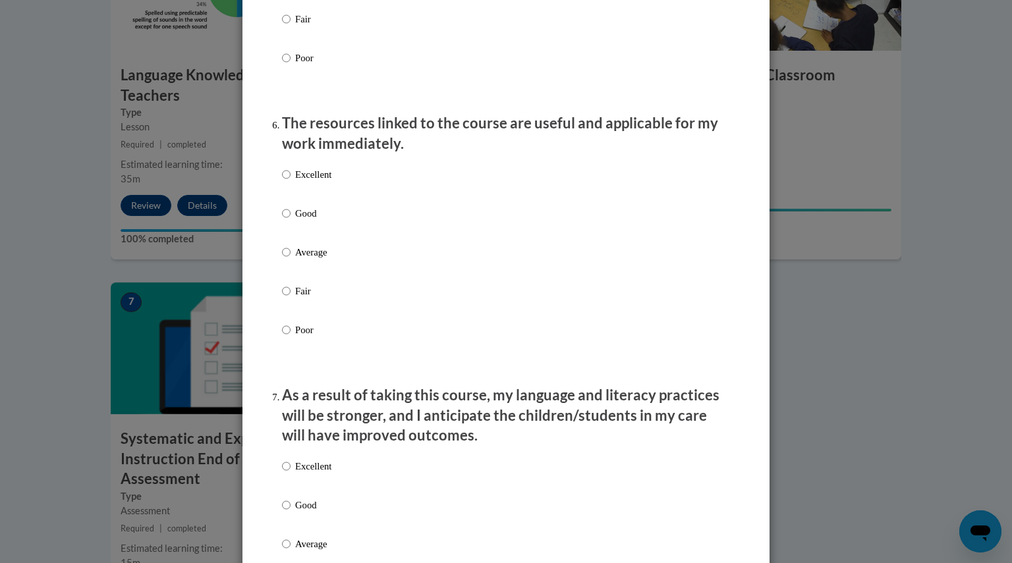
click at [301, 182] on p "Excellent" at bounding box center [313, 174] width 36 height 14
click at [291, 182] on input "Excellent" at bounding box center [286, 174] width 9 height 14
radio input "true"
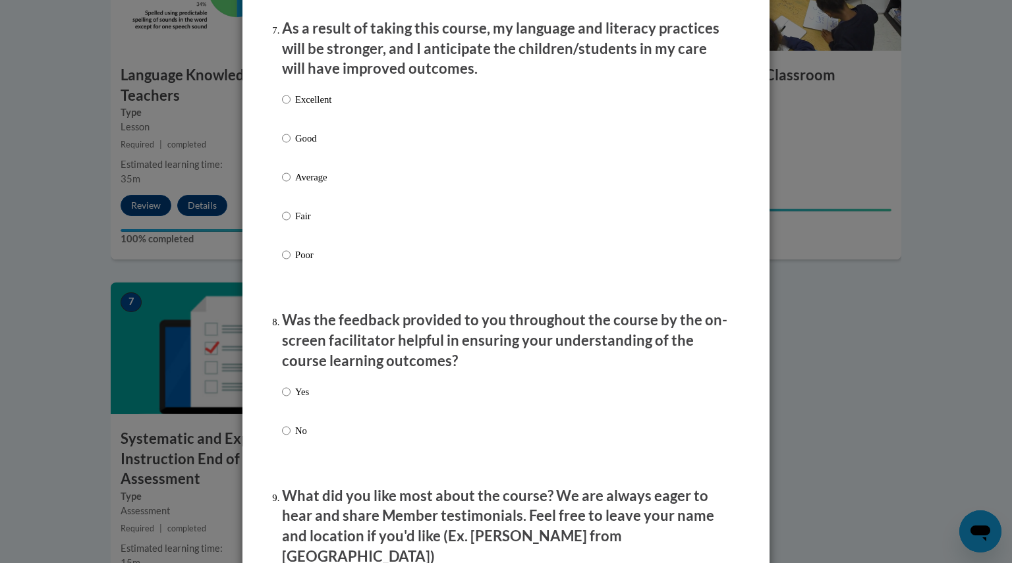
scroll to position [1764, 0]
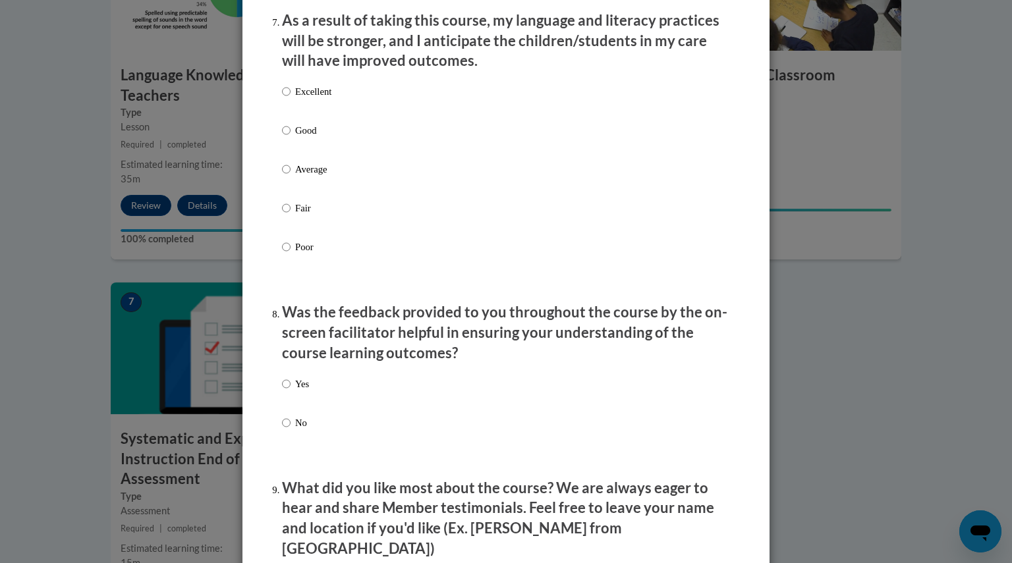
click at [304, 99] on p "Excellent" at bounding box center [313, 91] width 36 height 14
click at [291, 99] on input "Excellent" at bounding box center [286, 91] width 9 height 14
radio input "true"
click at [295, 391] on p "Yes" at bounding box center [302, 384] width 14 height 14
click at [291, 391] on input "Yes" at bounding box center [286, 384] width 9 height 14
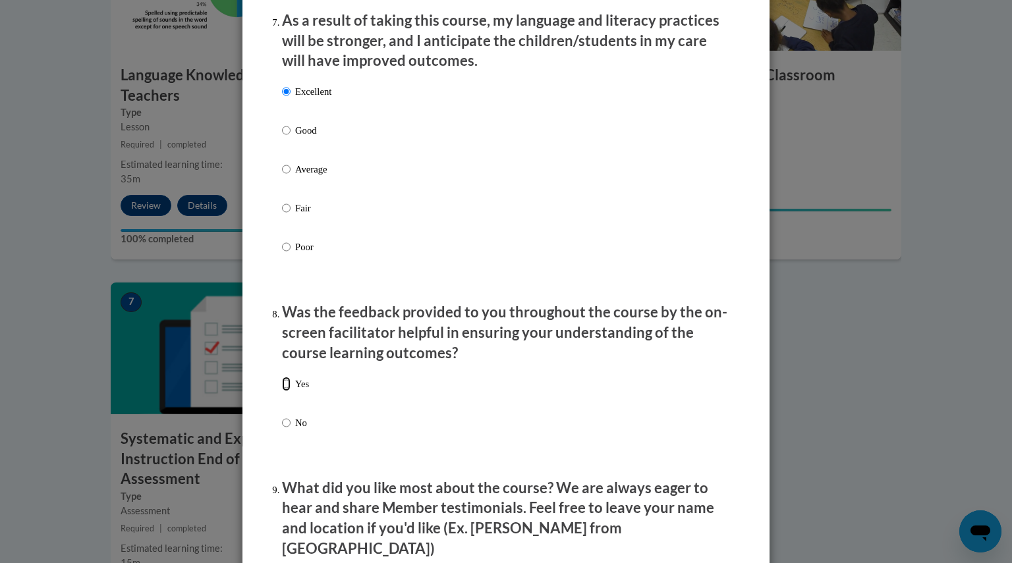
radio input "true"
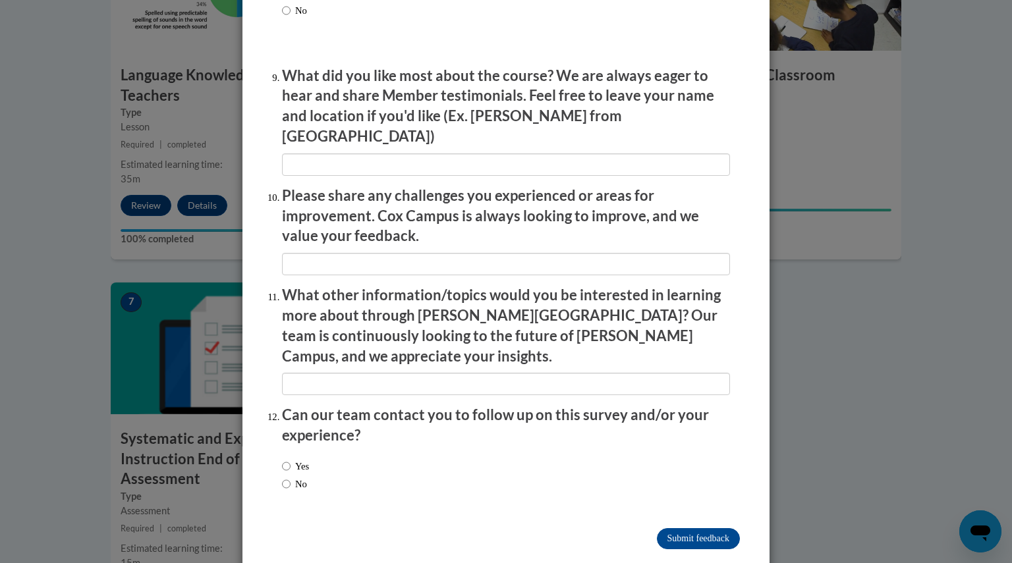
scroll to position [2177, 0]
click at [297, 477] on label "No" at bounding box center [294, 484] width 25 height 14
click at [291, 477] on input "No" at bounding box center [286, 484] width 9 height 14
radio input "true"
click at [695, 529] on input "Submit feedback" at bounding box center [698, 539] width 83 height 21
